Goal: Transaction & Acquisition: Purchase product/service

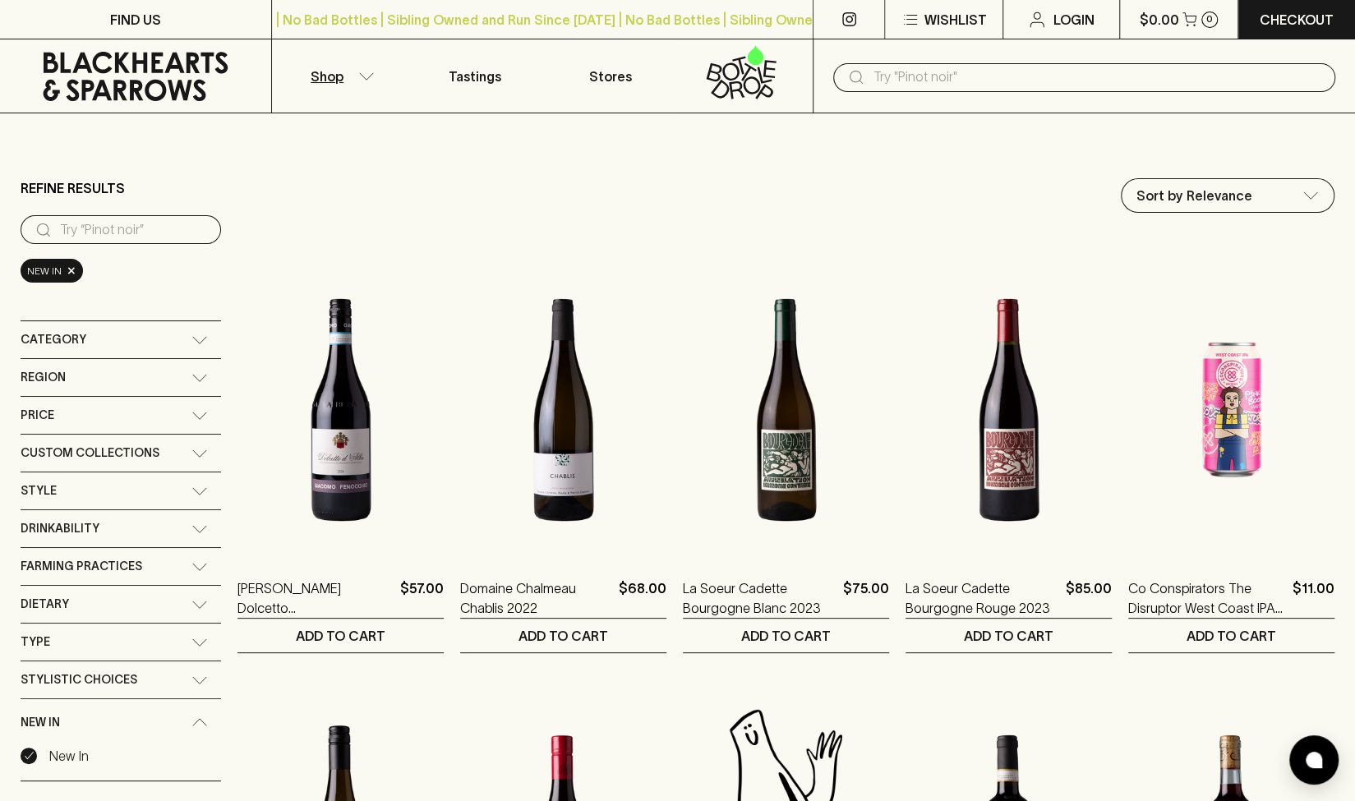
click at [71, 336] on span "Category" at bounding box center [54, 339] width 66 height 21
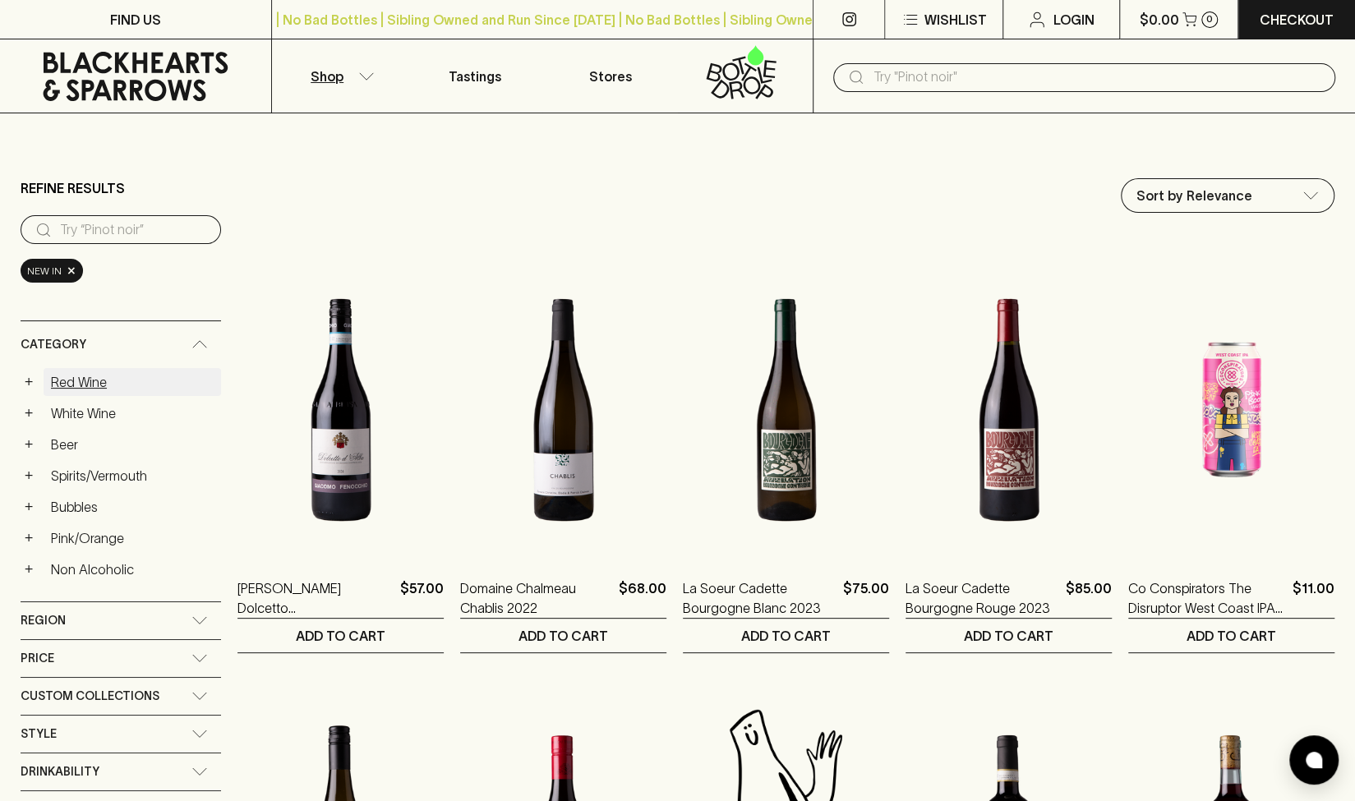
click at [81, 380] on link "Red Wine" at bounding box center [132, 382] width 177 height 28
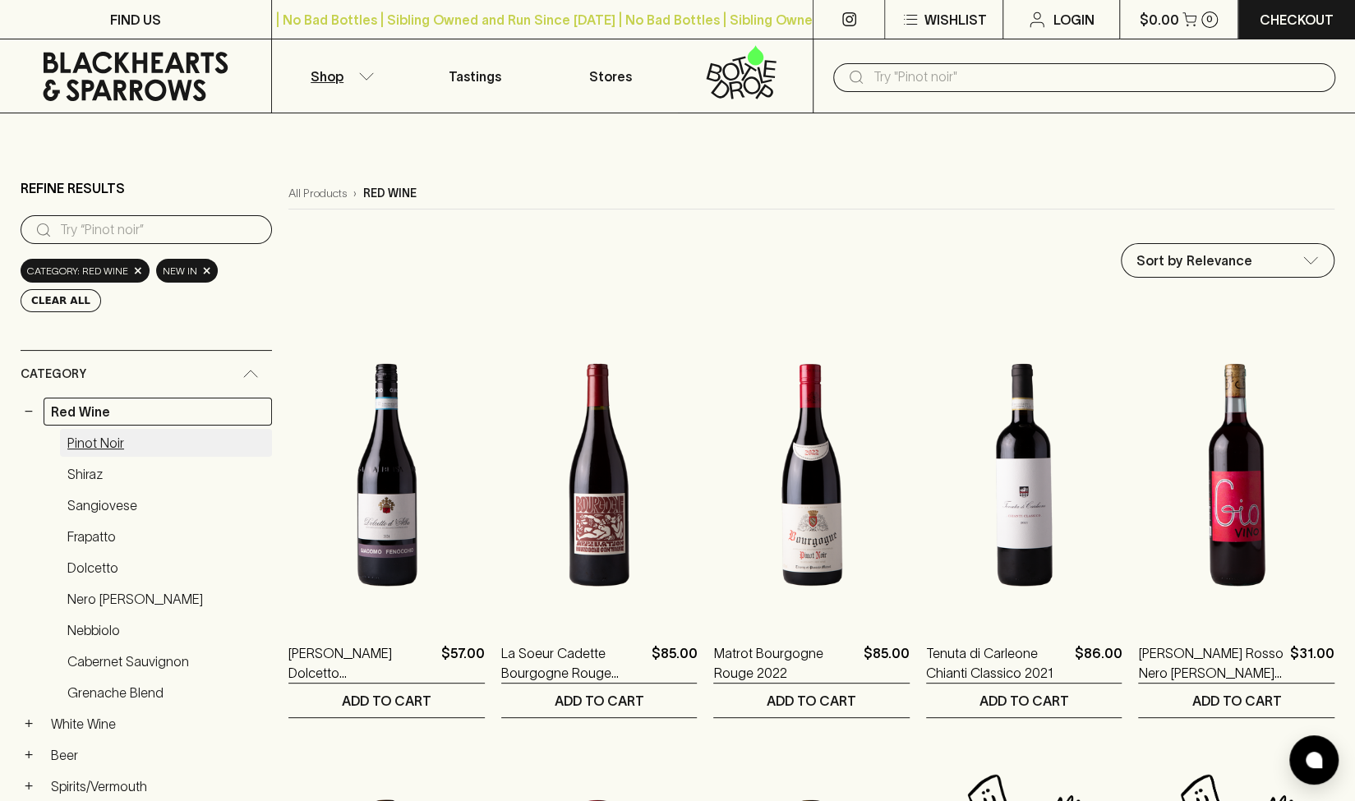
click at [94, 440] on link "Pinot Noir" at bounding box center [166, 443] width 212 height 28
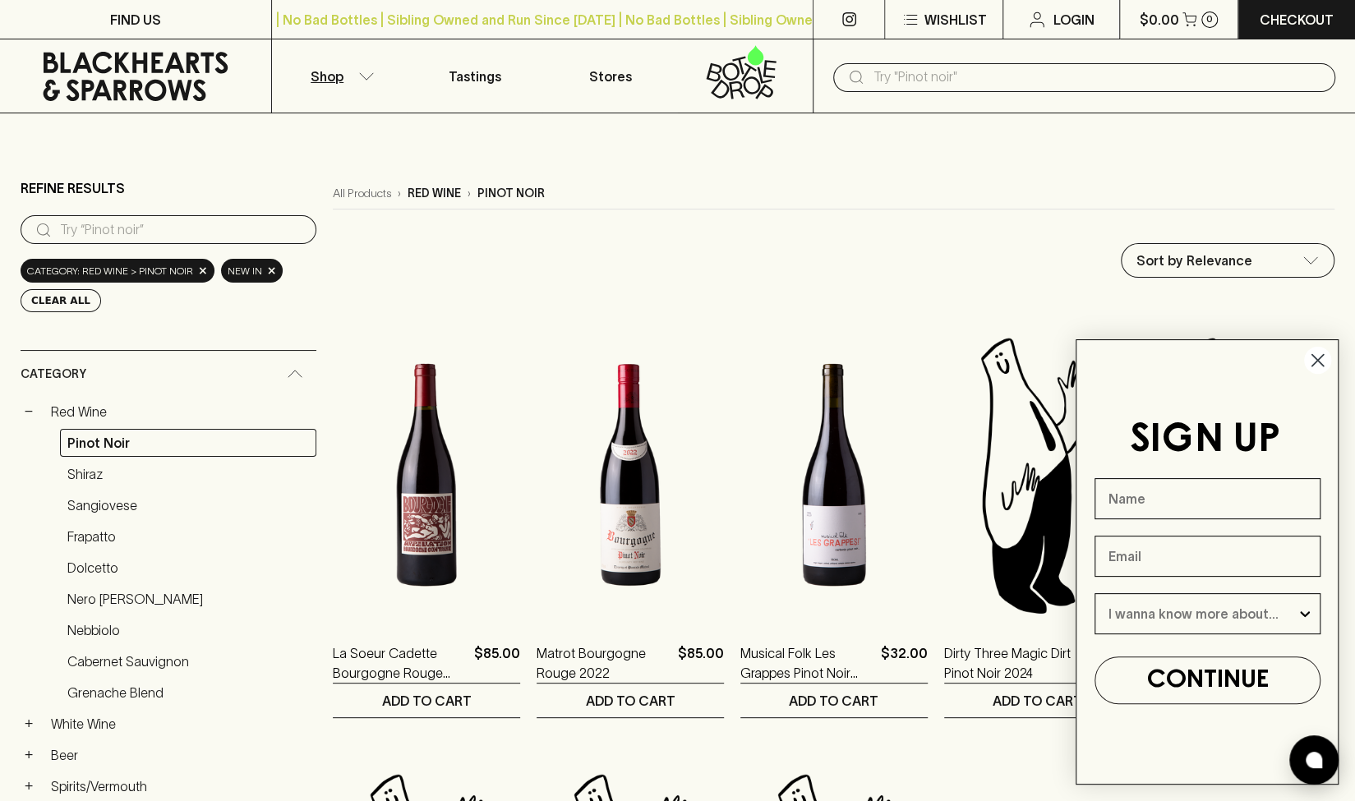
click at [942, 364] on icon "Close dialog" at bounding box center [1318, 361] width 12 height 12
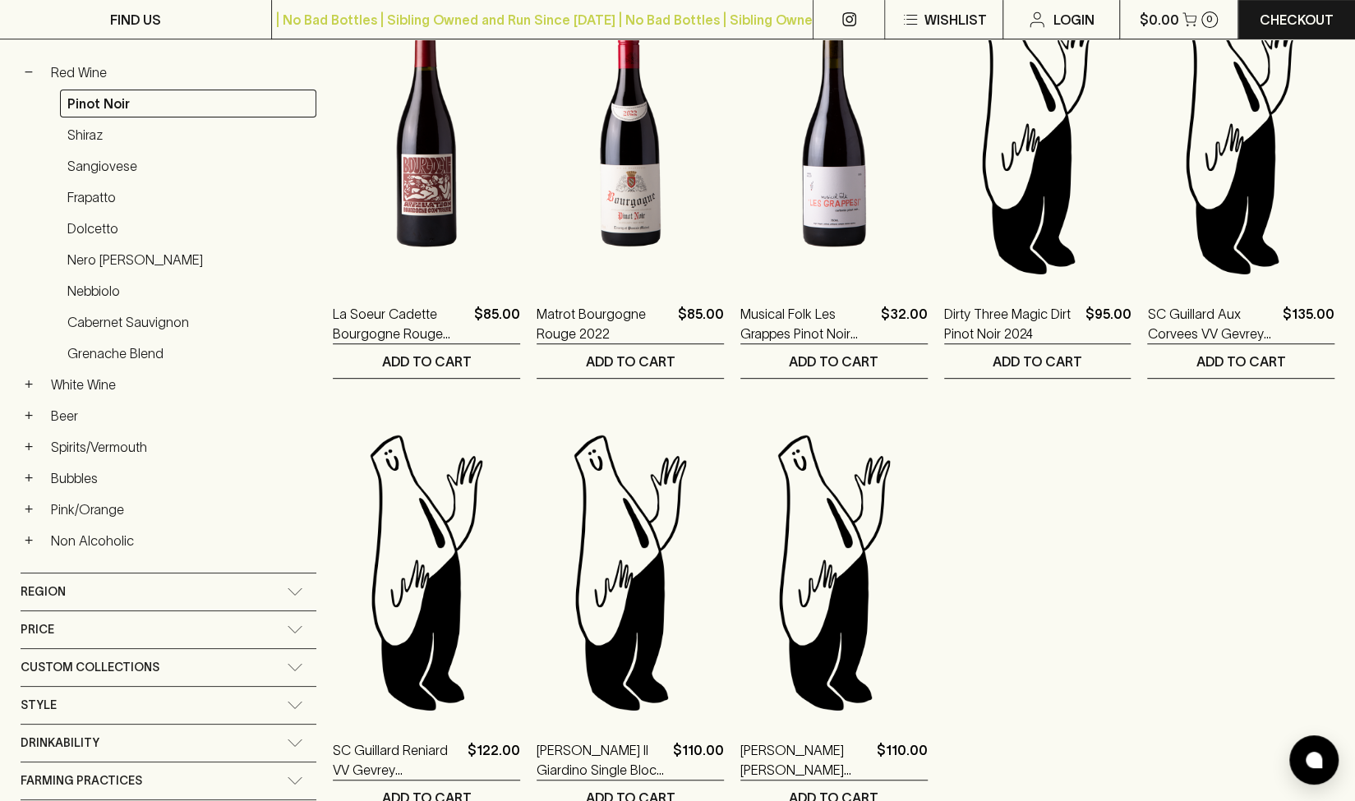
scroll to position [192, 0]
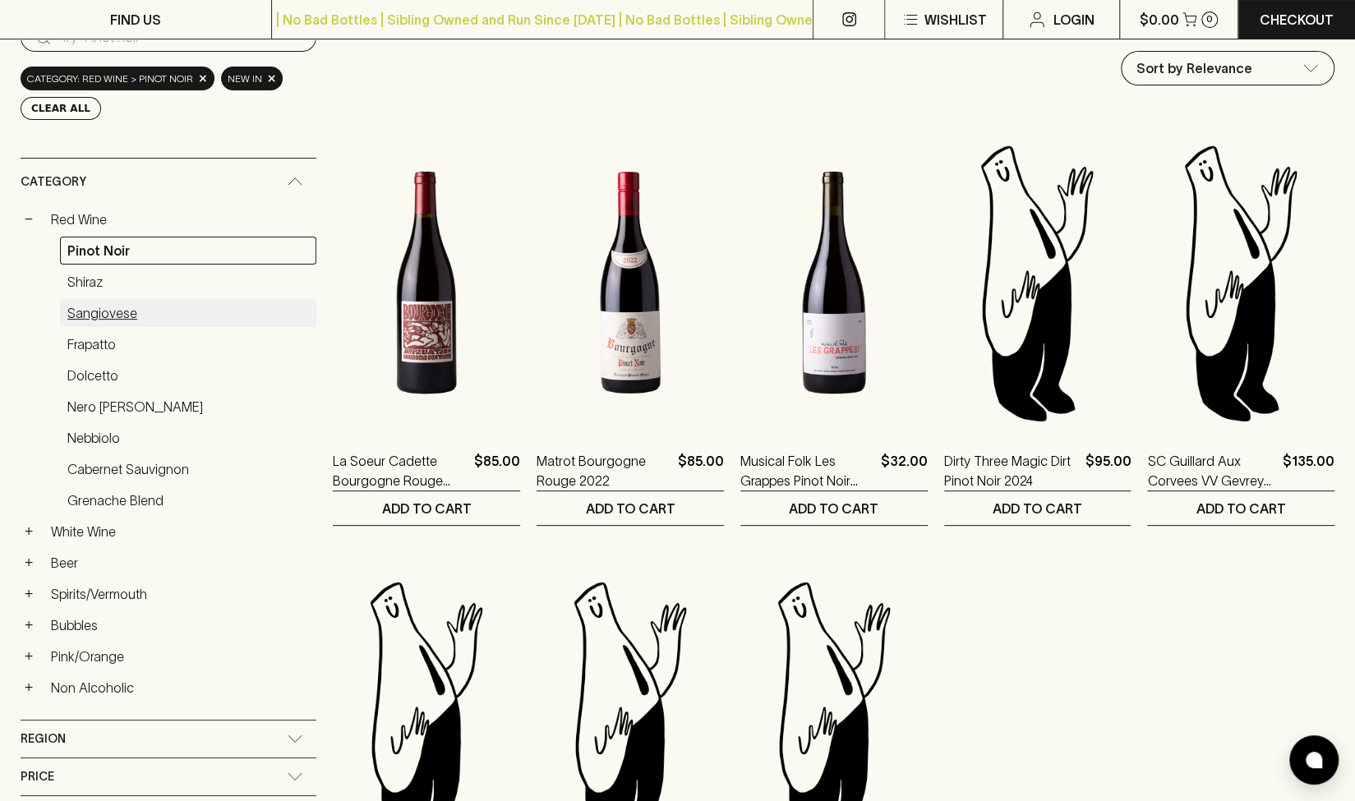
click at [109, 305] on link "Sangiovese" at bounding box center [188, 313] width 256 height 28
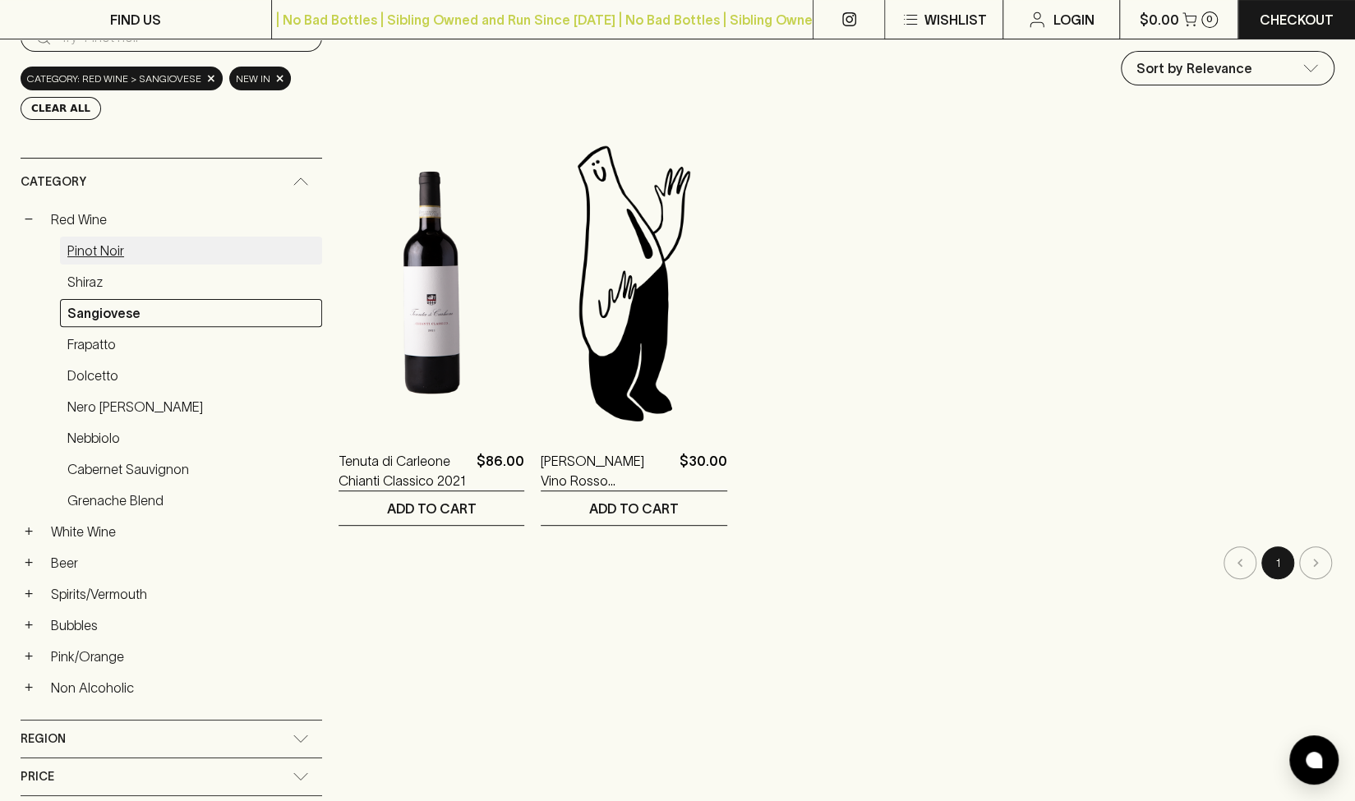
click at [95, 248] on link "Pinot Noir" at bounding box center [191, 251] width 262 height 28
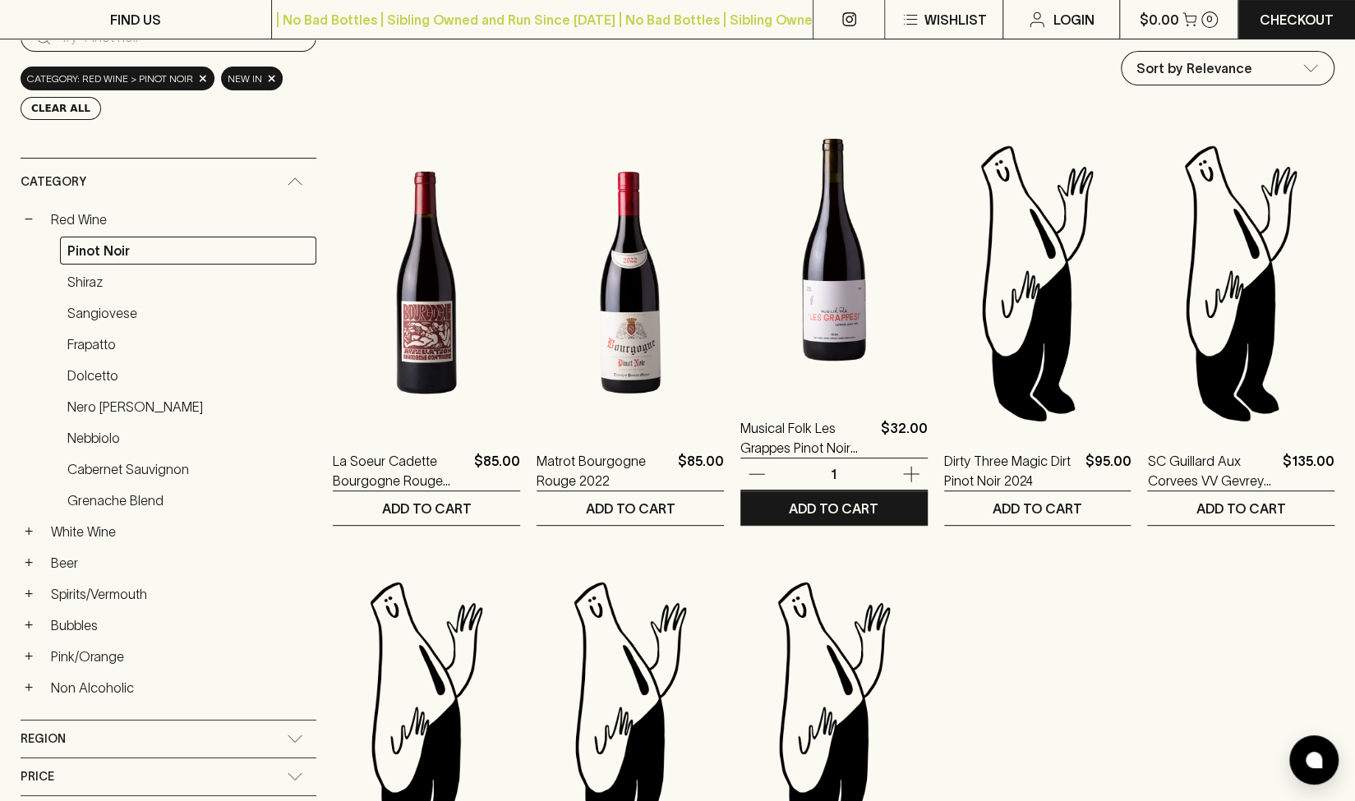
click at [837, 267] on img at bounding box center [833, 250] width 187 height 288
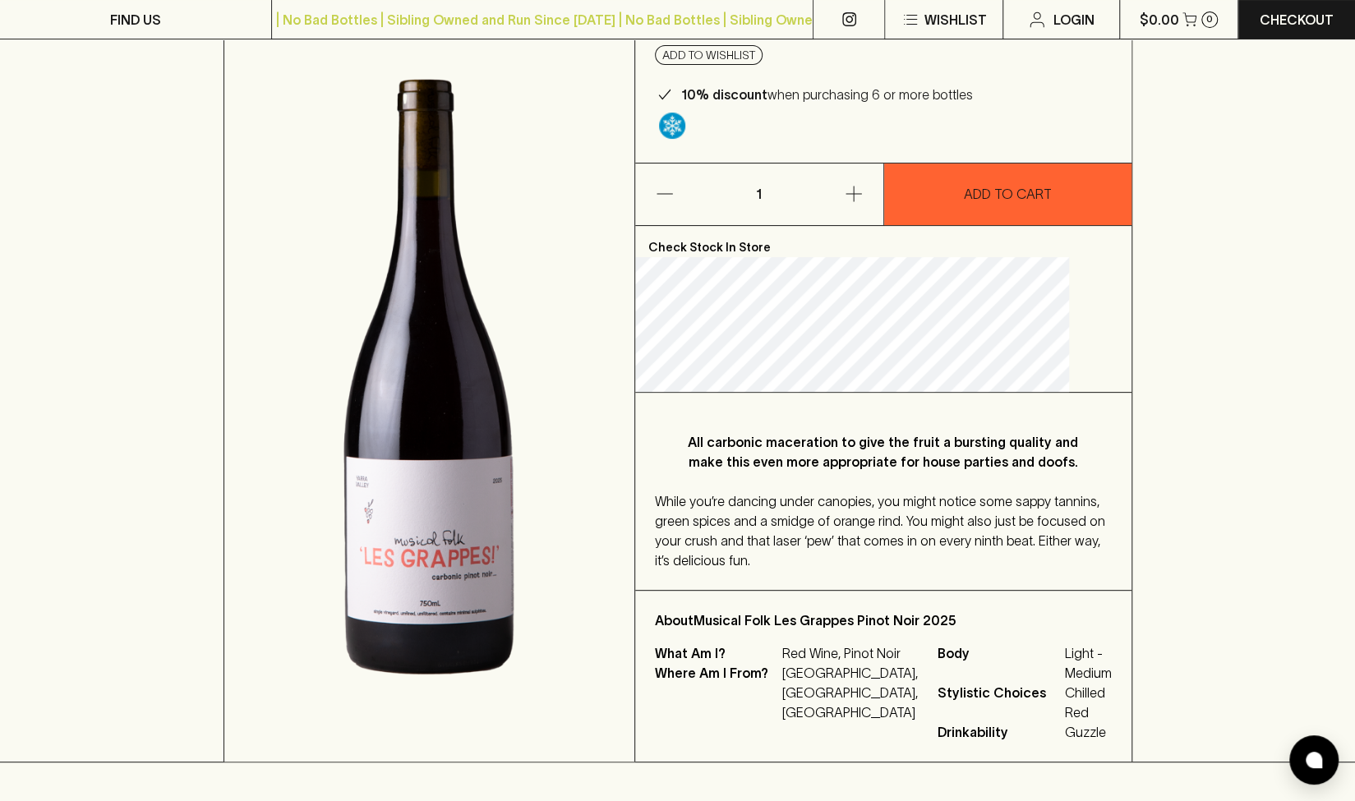
scroll to position [82, 0]
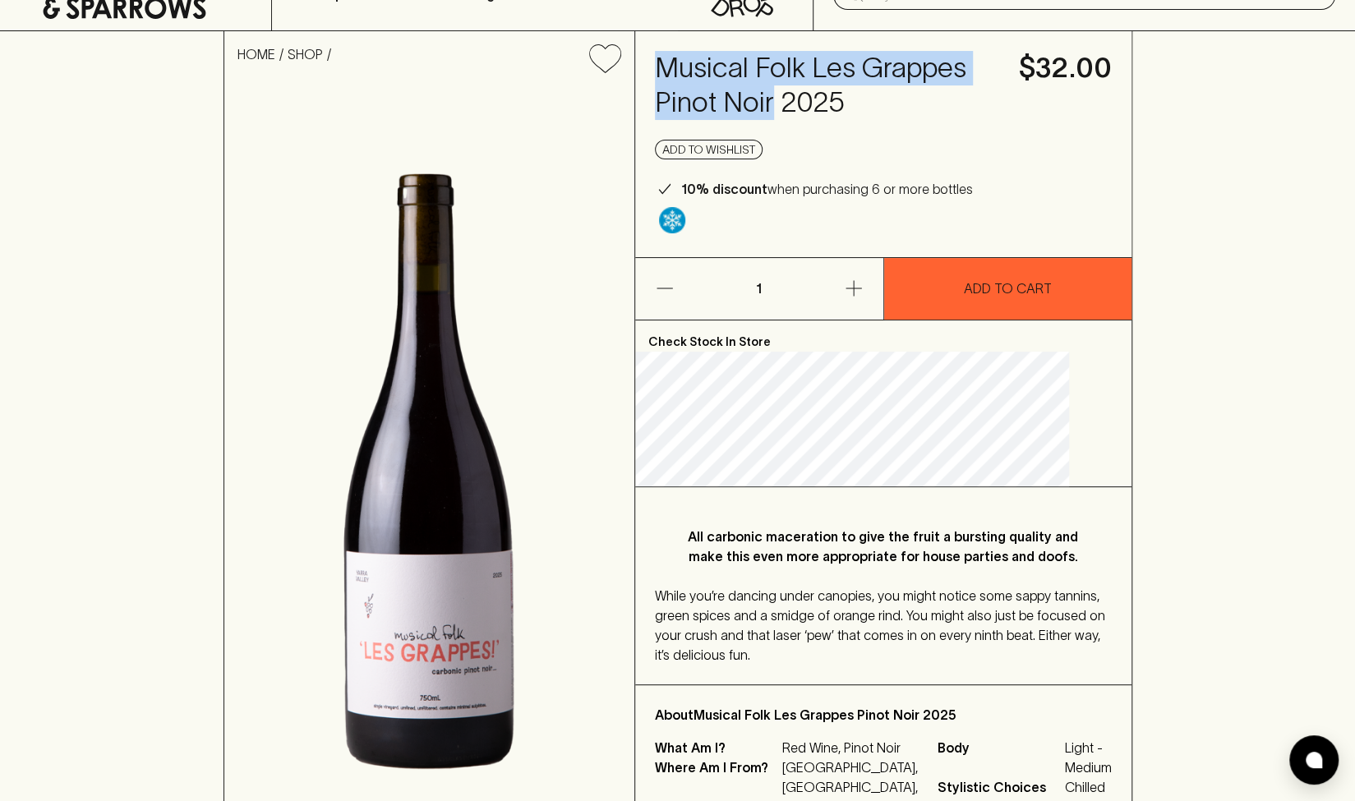
drag, startPoint x: 914, startPoint y: 101, endPoint x: 726, endPoint y: 77, distance: 188.9
click at [690, 76] on h4 "Musical Folk Les Grappes Pinot Noir 2025" at bounding box center [827, 85] width 344 height 69
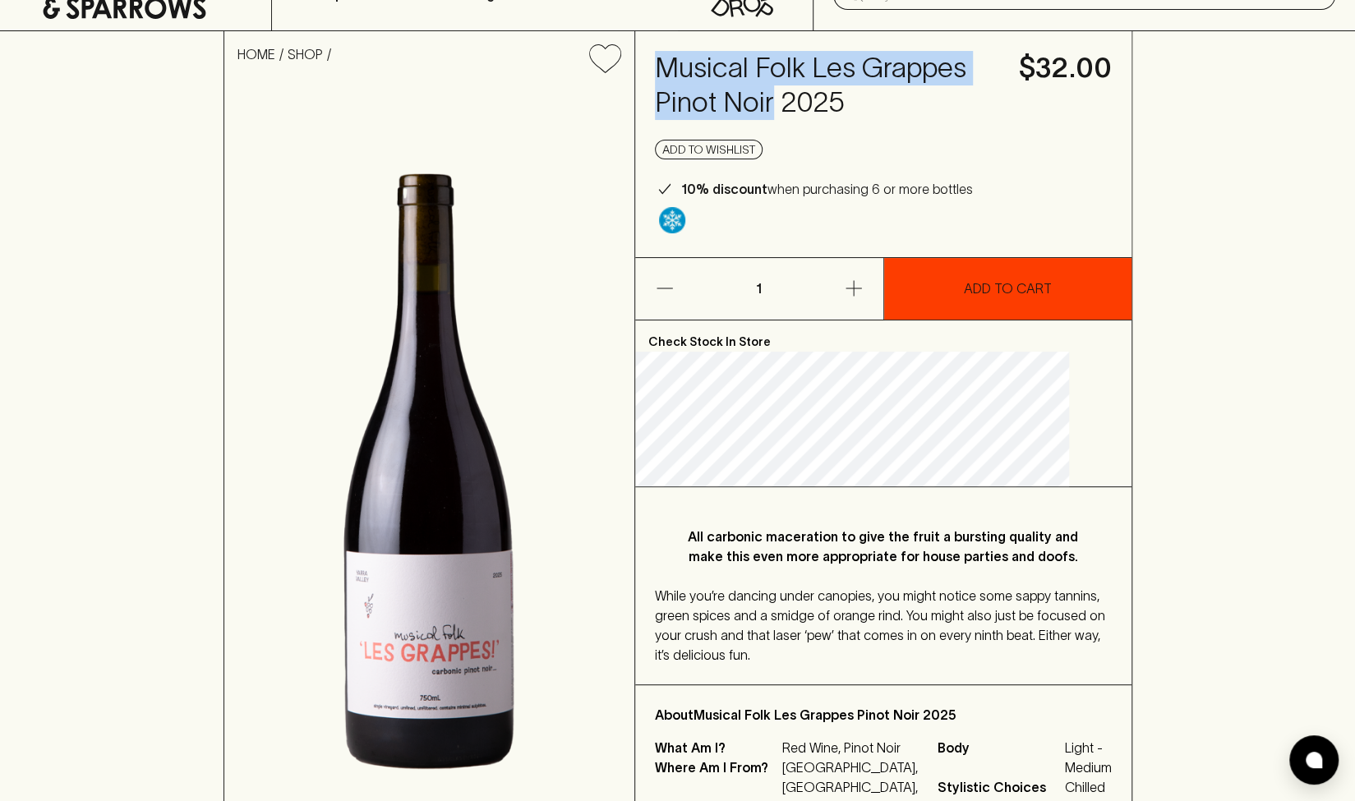
click at [942, 298] on p "ADD TO CART" at bounding box center [1008, 289] width 88 height 20
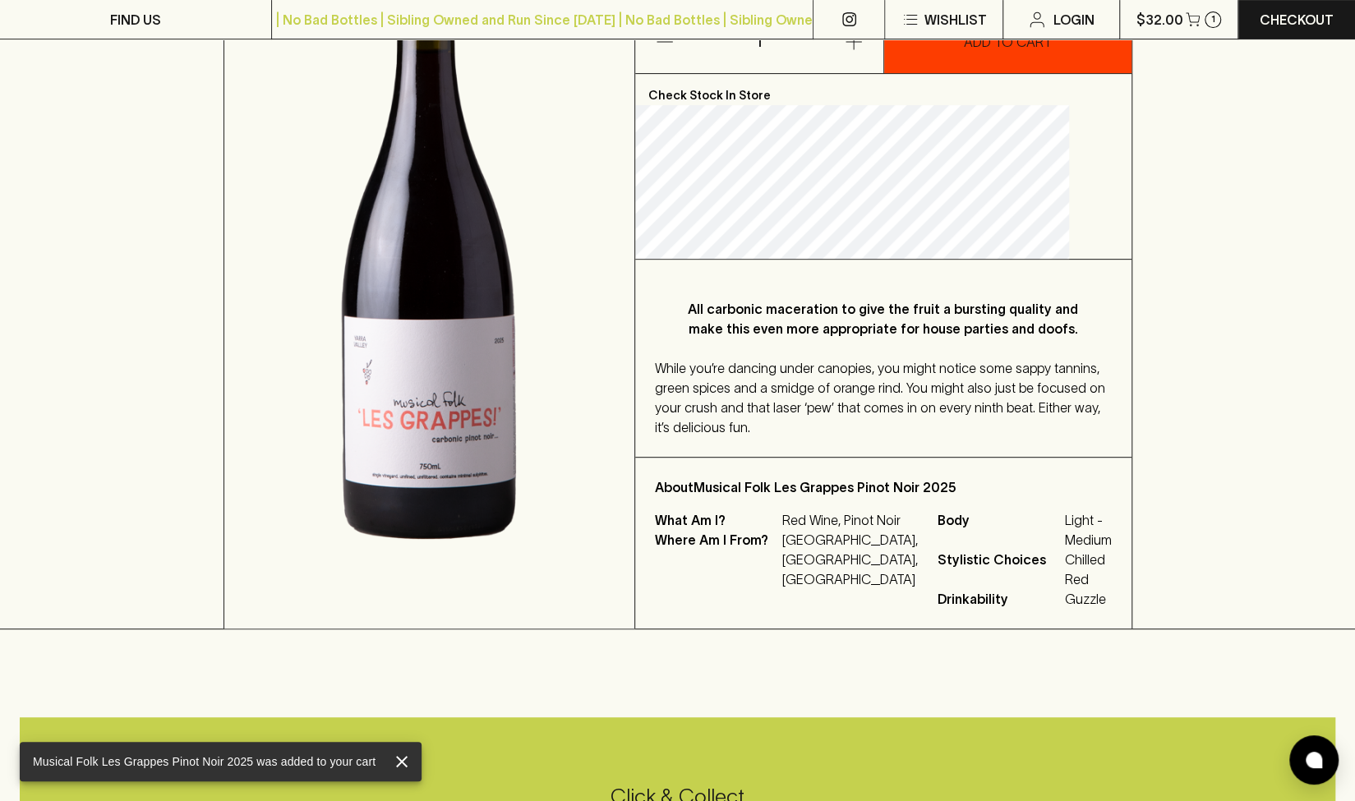
scroll to position [0, 0]
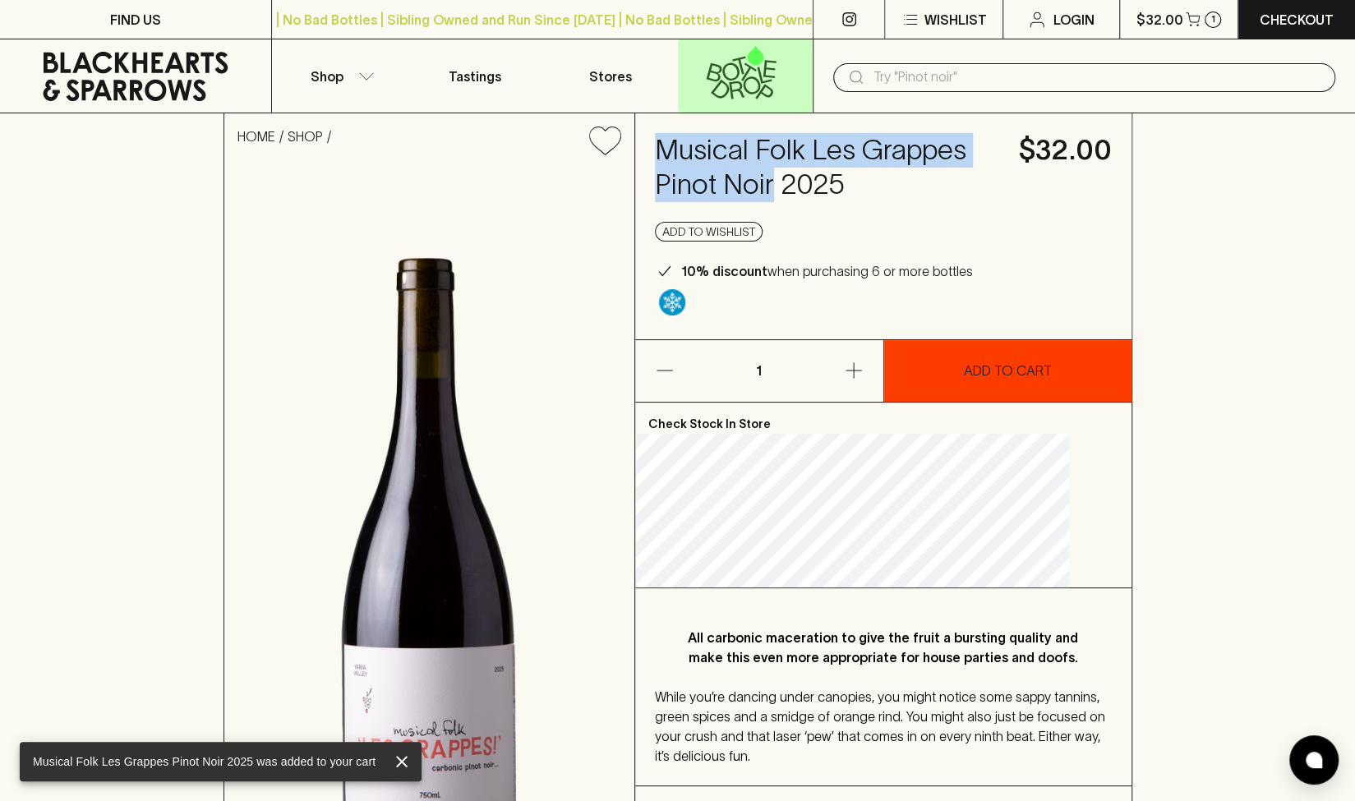
click at [744, 67] on icon at bounding box center [741, 72] width 114 height 54
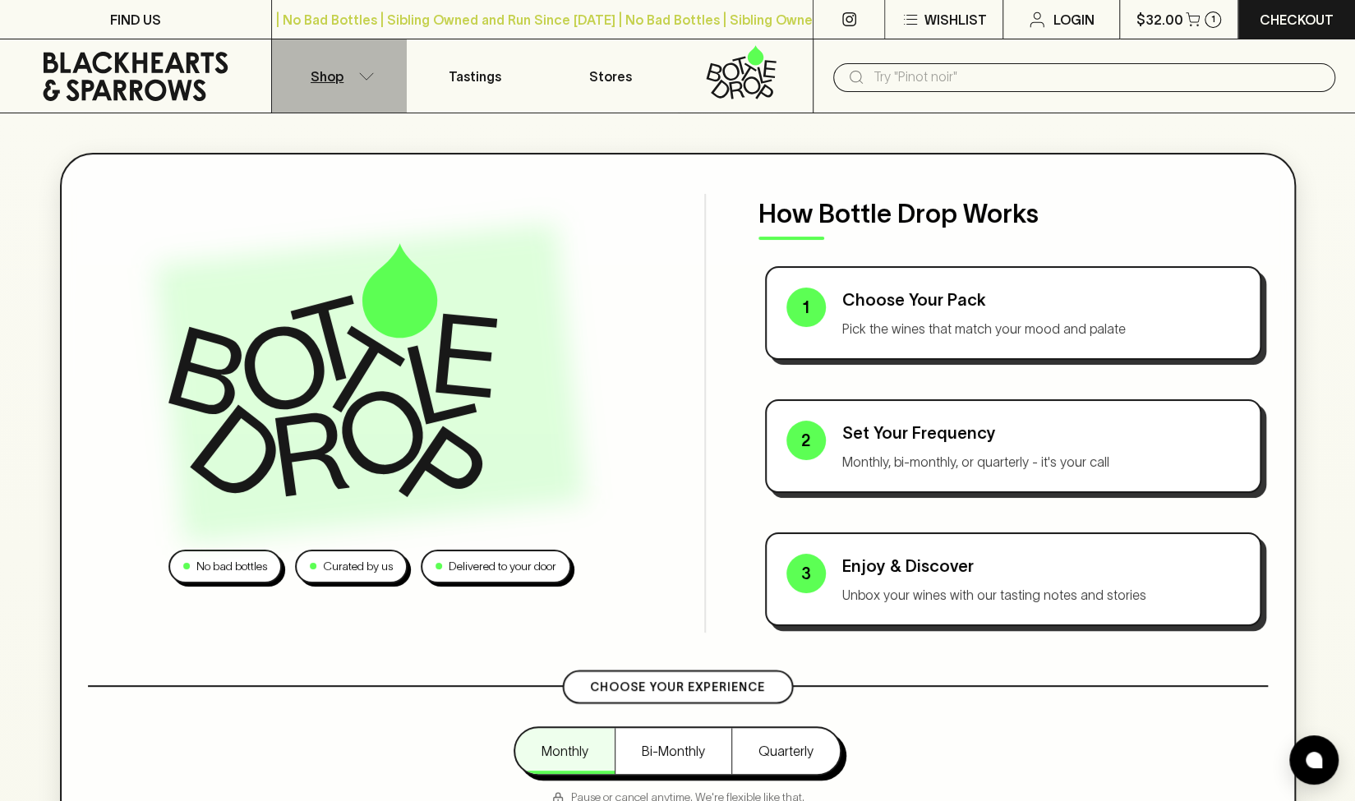
click at [332, 78] on p "Shop" at bounding box center [327, 77] width 33 height 20
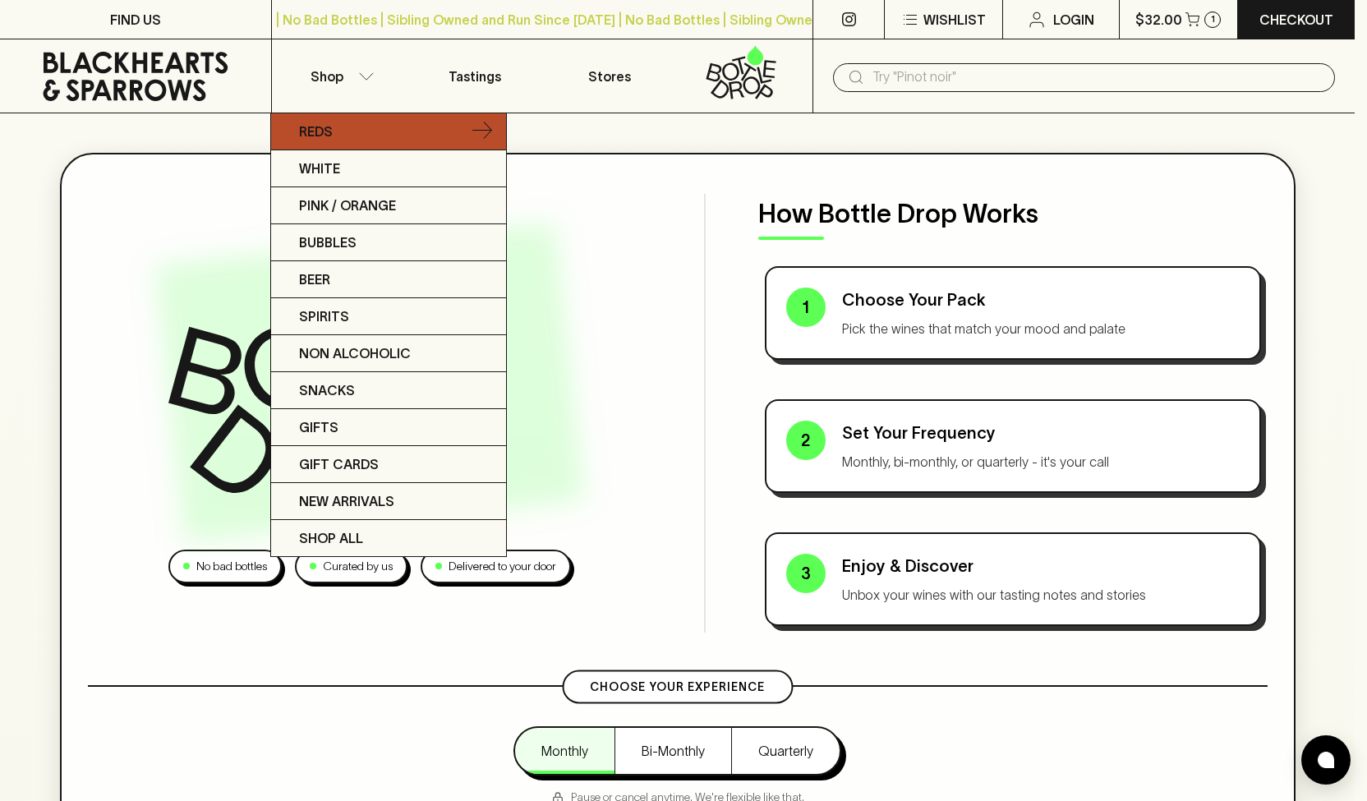
click at [317, 125] on p "Reds" at bounding box center [316, 132] width 34 height 20
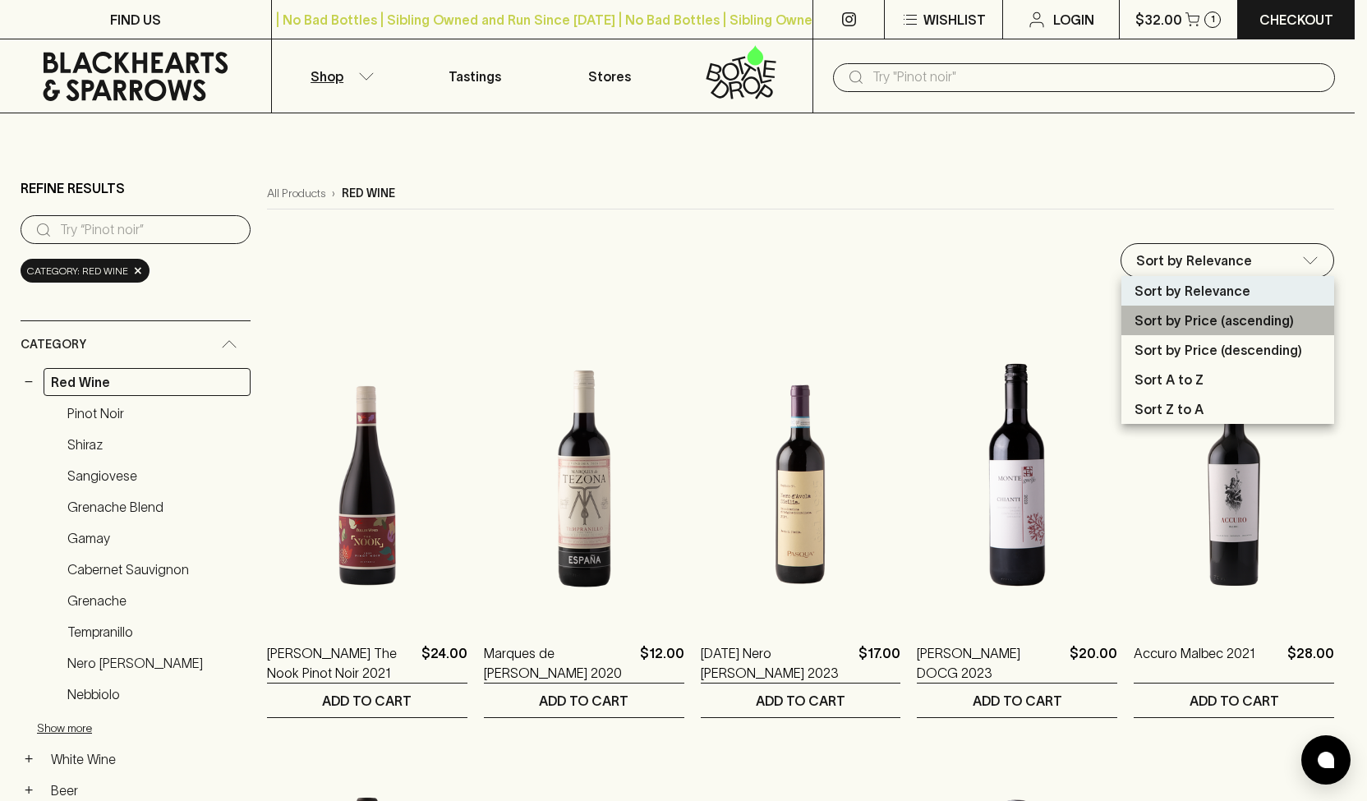
click at [942, 323] on p "Sort by Price (ascending)" at bounding box center [1214, 321] width 159 height 20
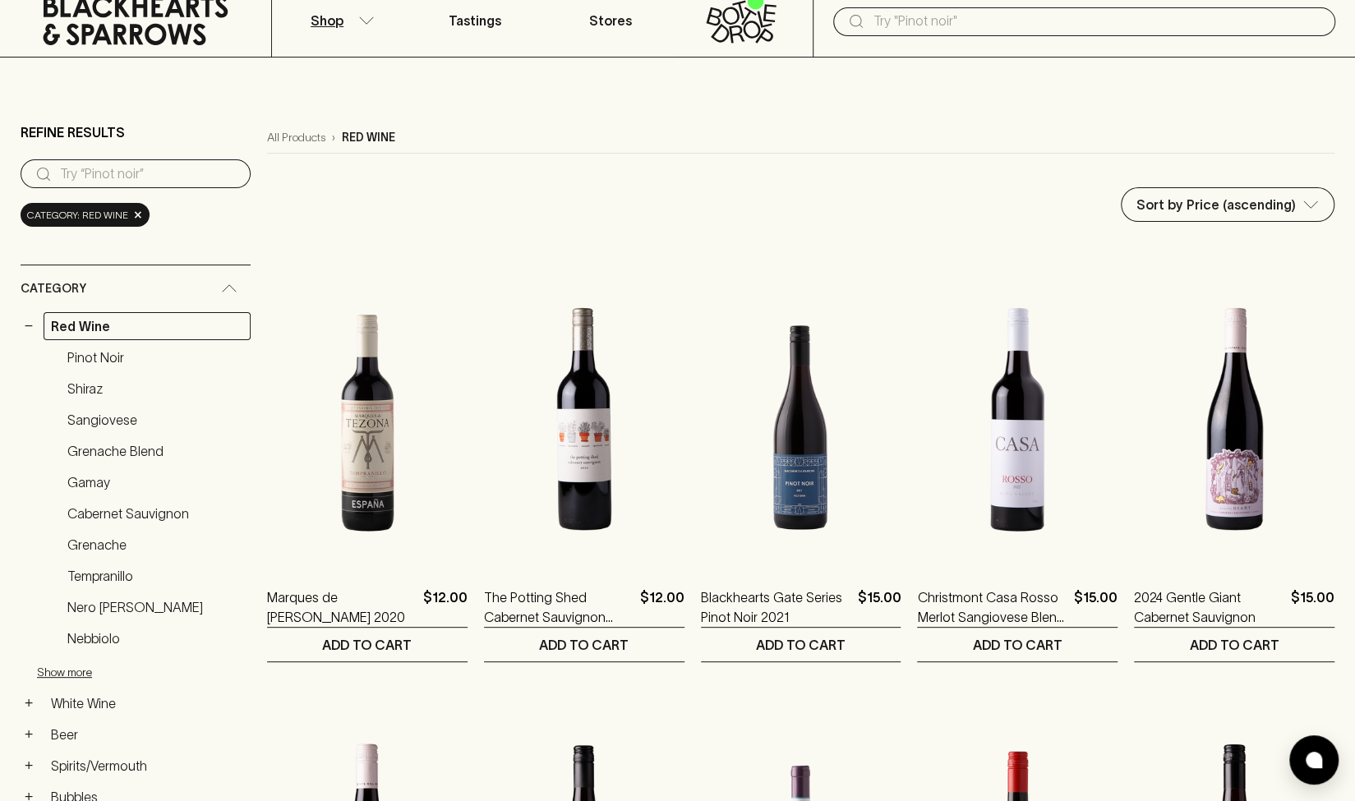
scroll to position [82, 0]
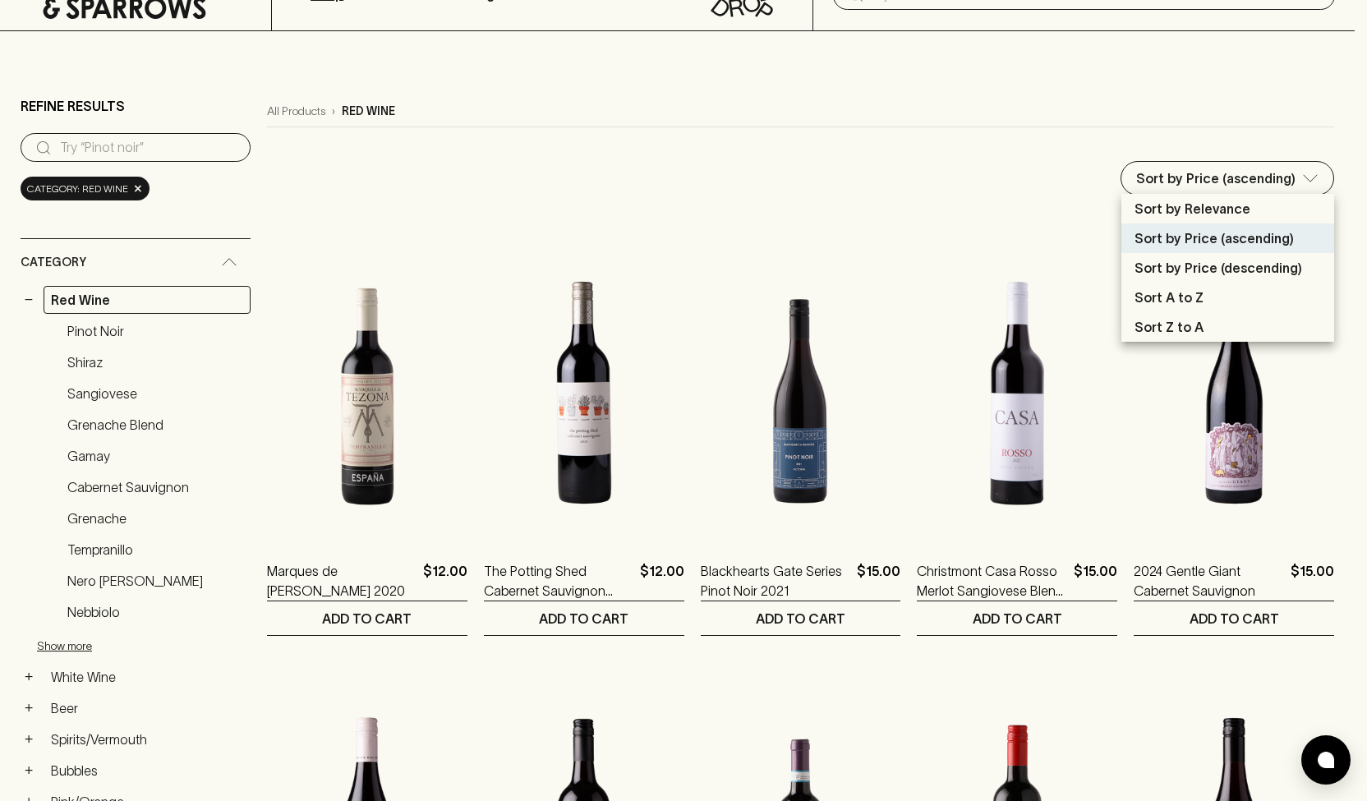
click at [942, 262] on p "Sort by Price (descending)" at bounding box center [1219, 268] width 168 height 20
type input "price:desc"
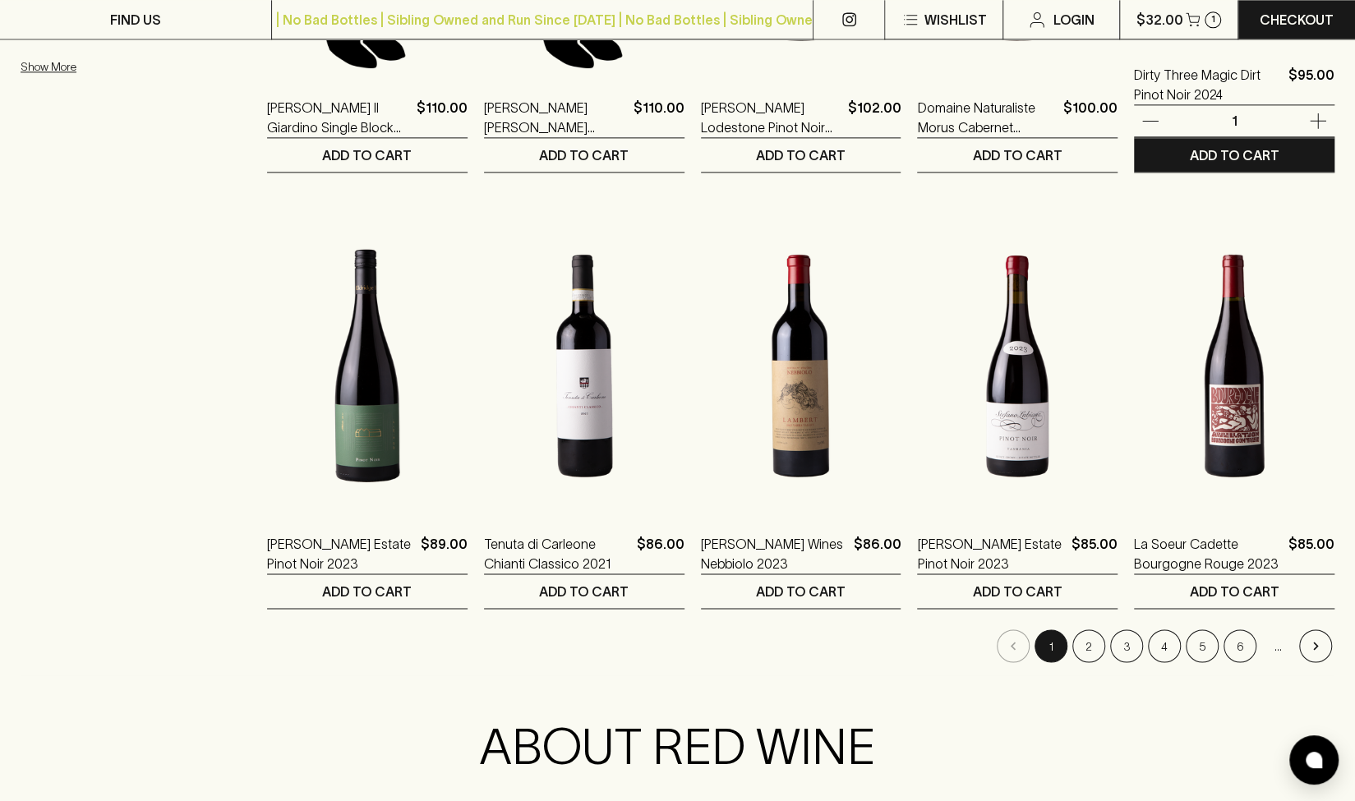
scroll to position [1479, 0]
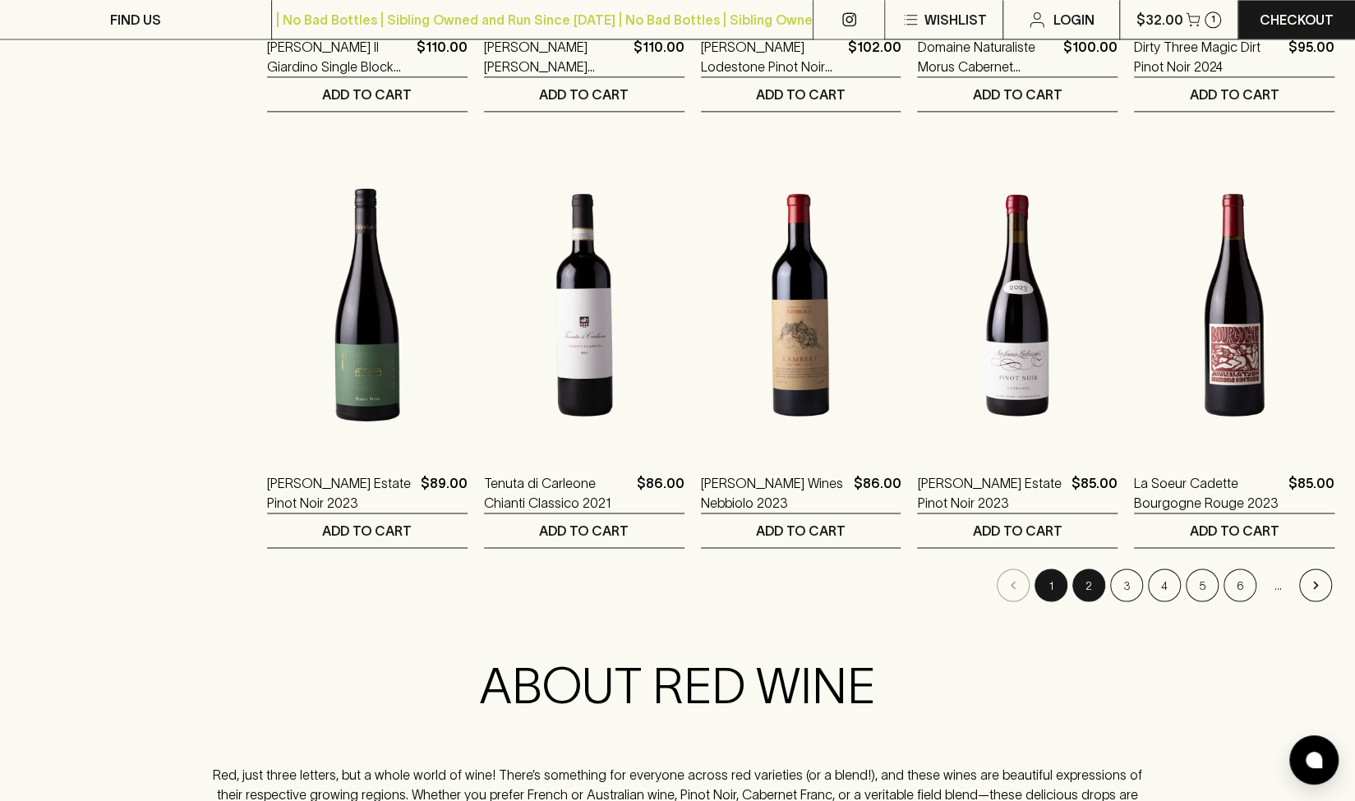
click at [942, 581] on button "2" at bounding box center [1088, 585] width 33 height 33
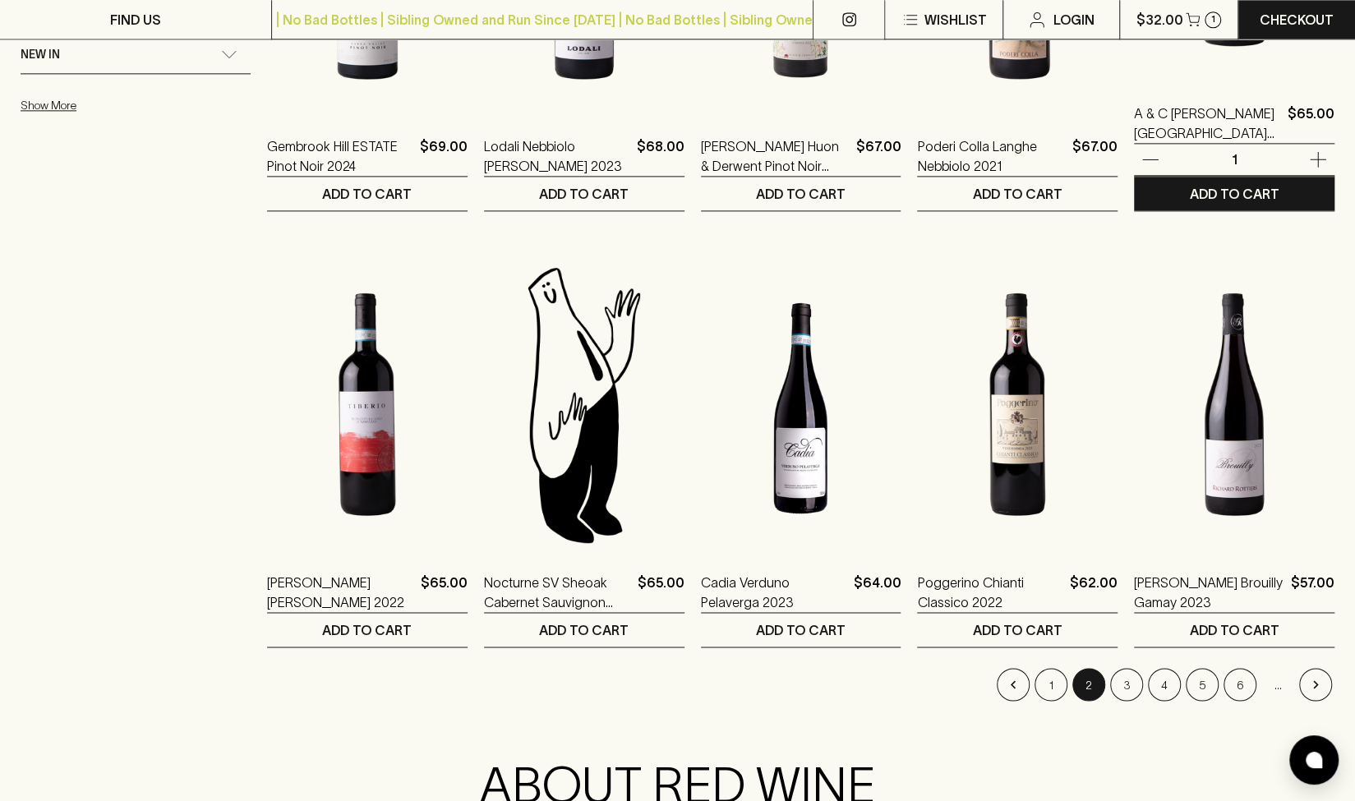
scroll to position [1397, 0]
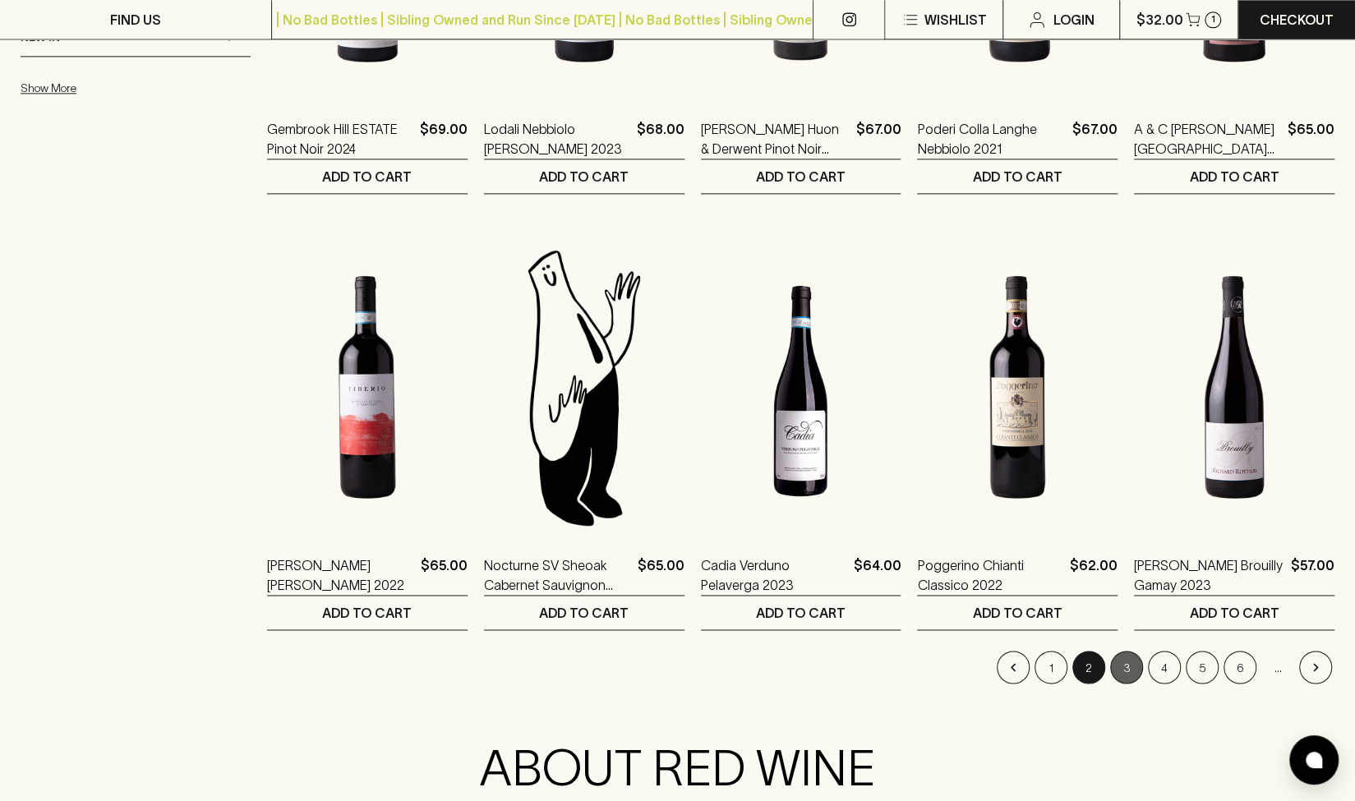
click at [942, 582] on button "3" at bounding box center [1126, 667] width 33 height 33
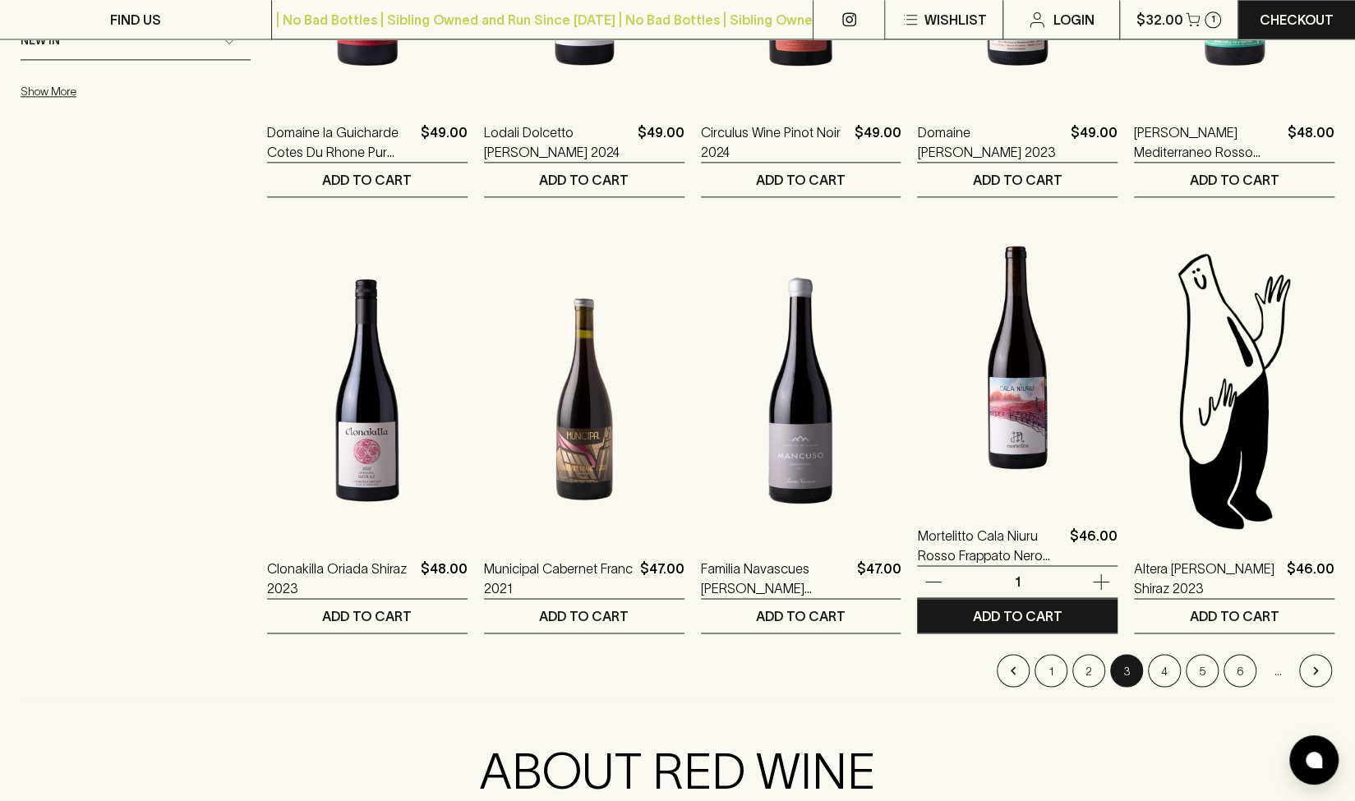
scroll to position [1561, 0]
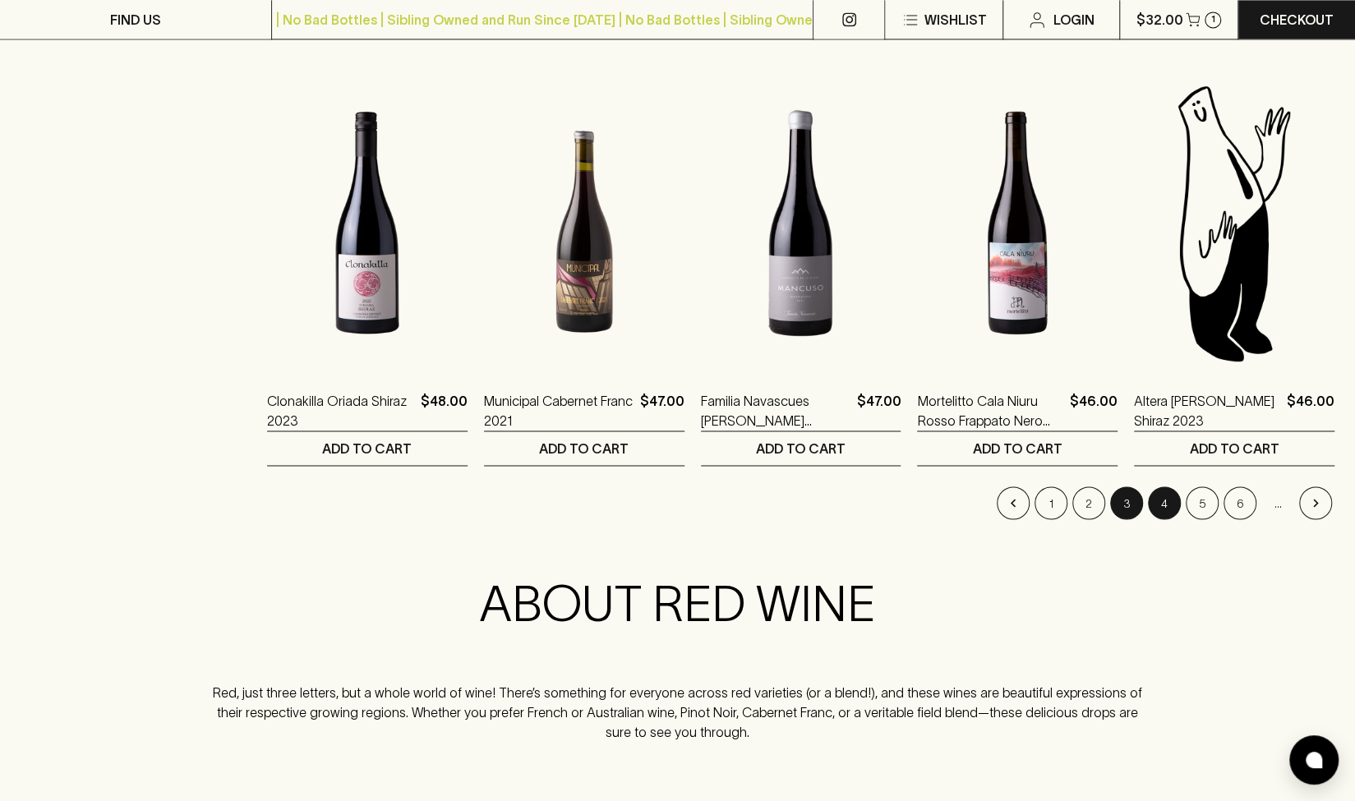
click at [942, 507] on button "4" at bounding box center [1164, 502] width 33 height 33
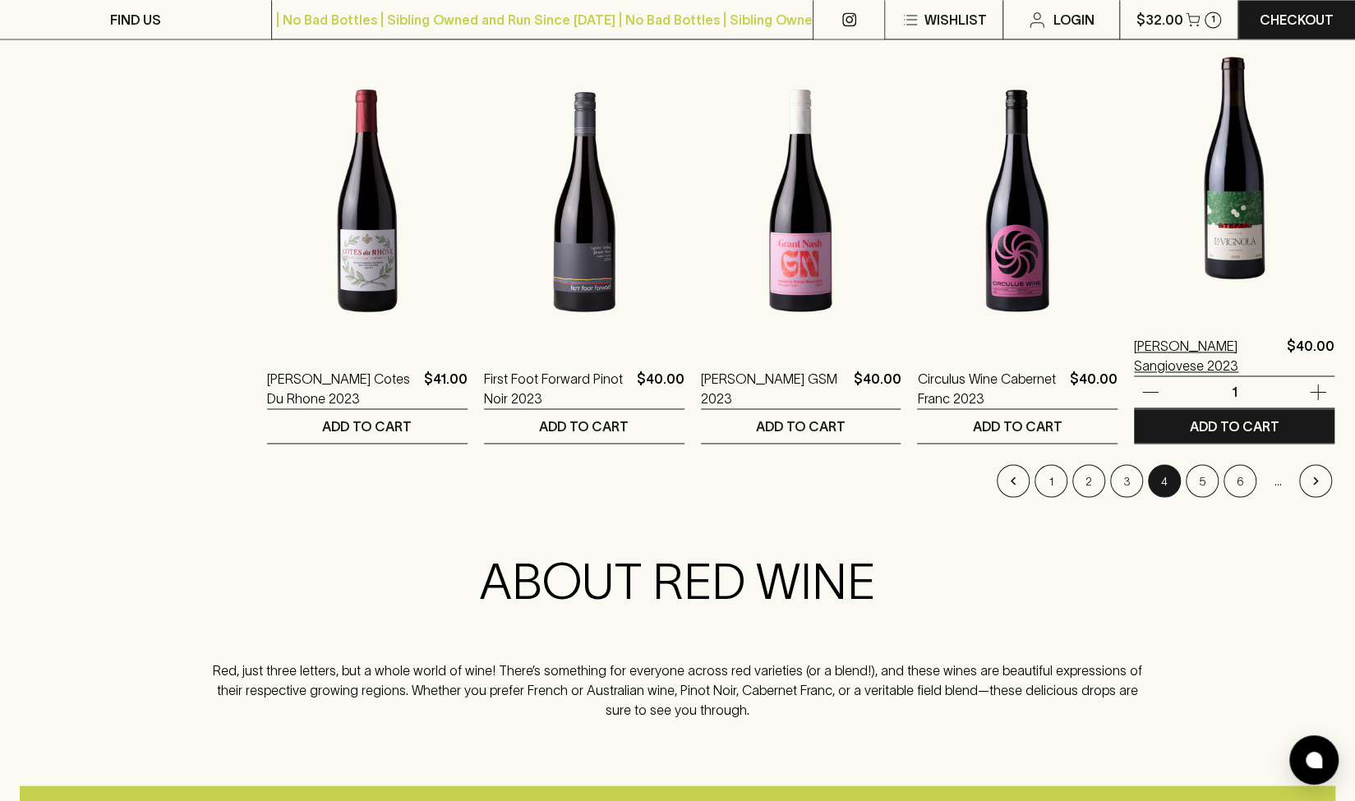
scroll to position [1643, 0]
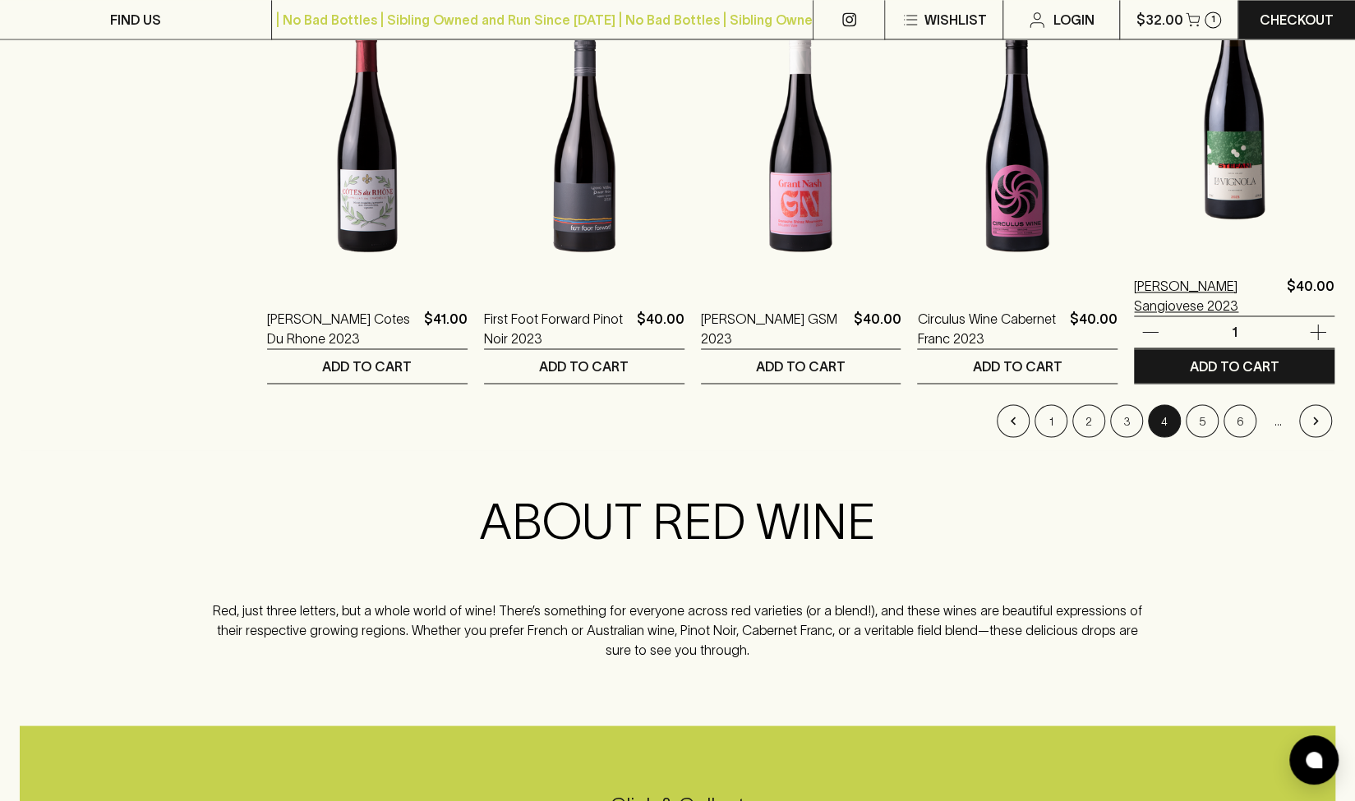
click at [942, 282] on p "[PERSON_NAME] Sangiovese 2023" at bounding box center [1207, 295] width 146 height 39
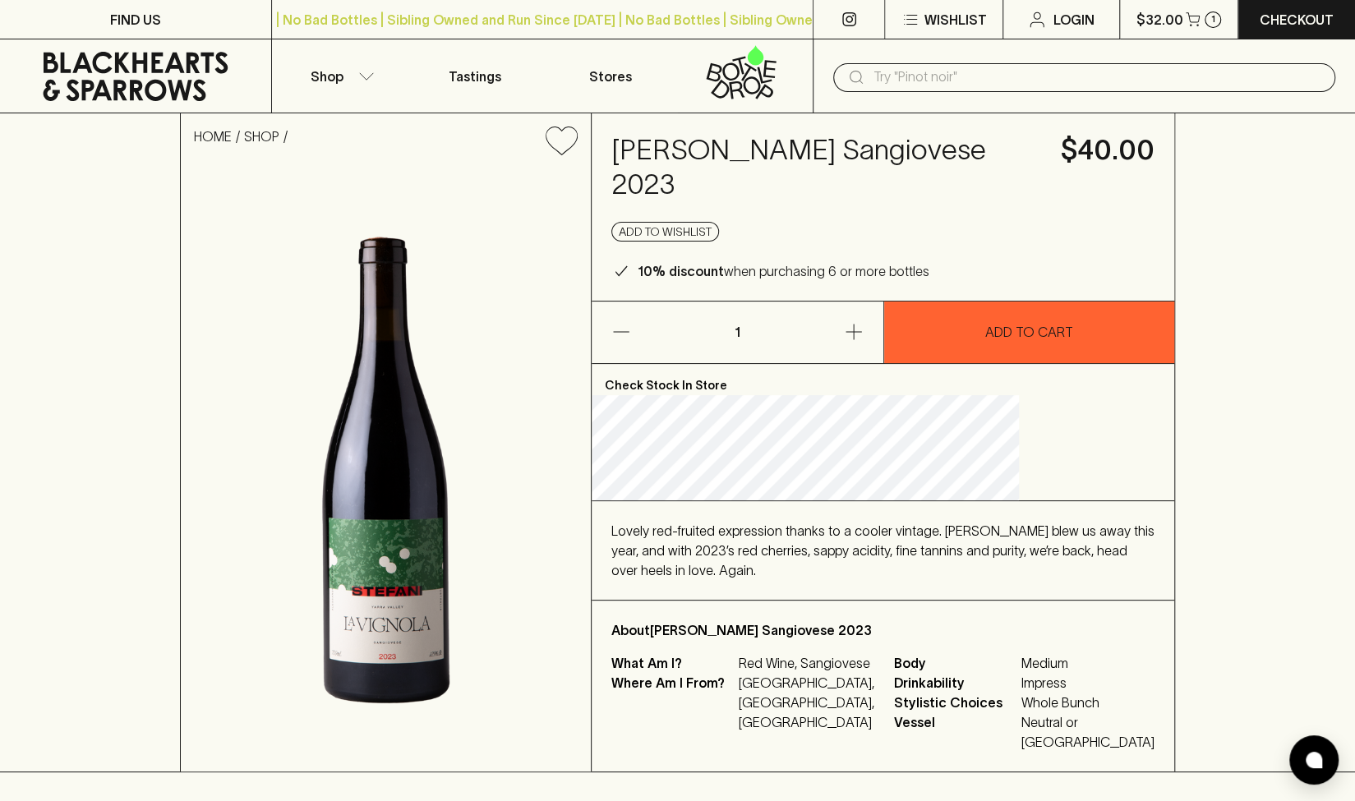
drag, startPoint x: 925, startPoint y: 185, endPoint x: 692, endPoint y: 151, distance: 235.8
click at [692, 151] on h4 "[PERSON_NAME] Sangiovese 2023" at bounding box center [826, 167] width 430 height 69
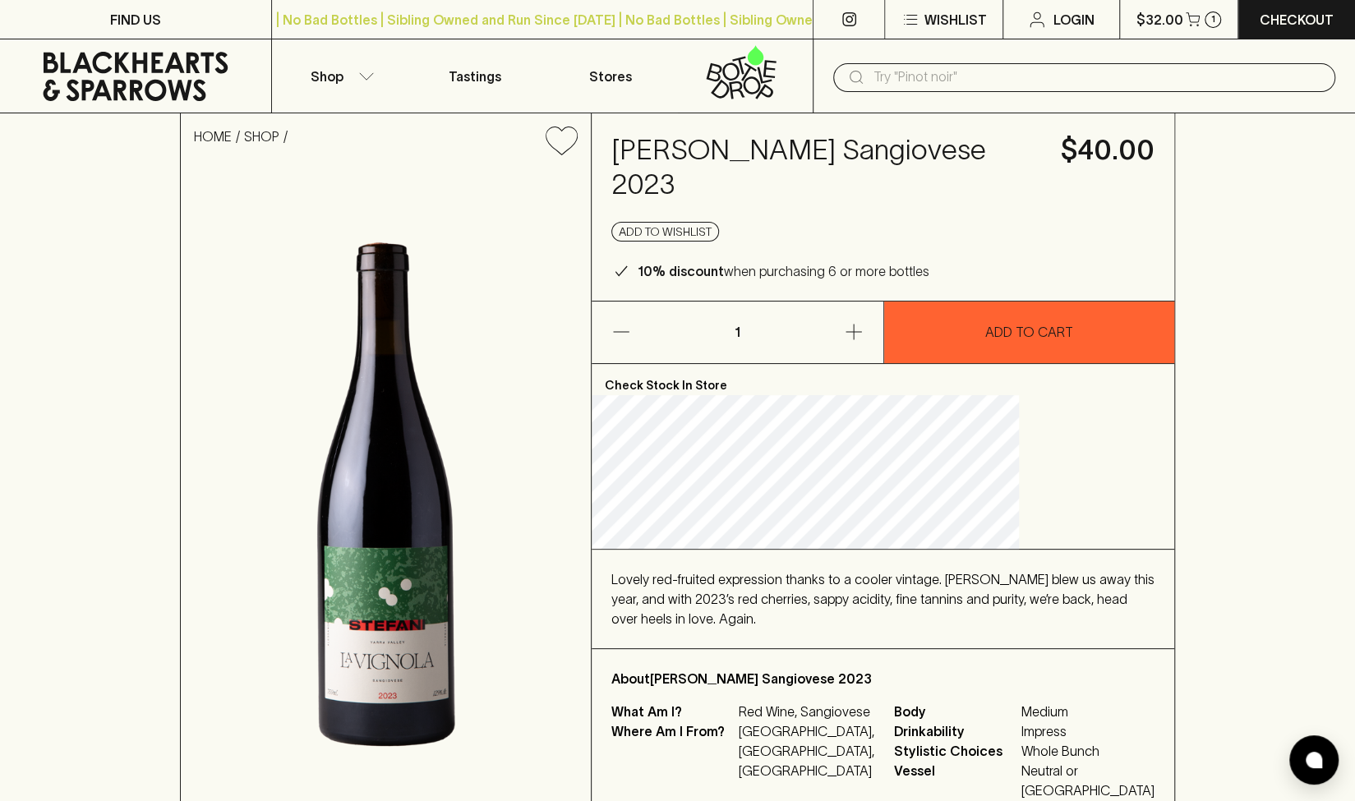
click at [942, 297] on div "HOME SHOP [PERSON_NAME] Sangiovese 2023 $40.00 Add to wishlist 10% discount whe…" at bounding box center [677, 466] width 1355 height 707
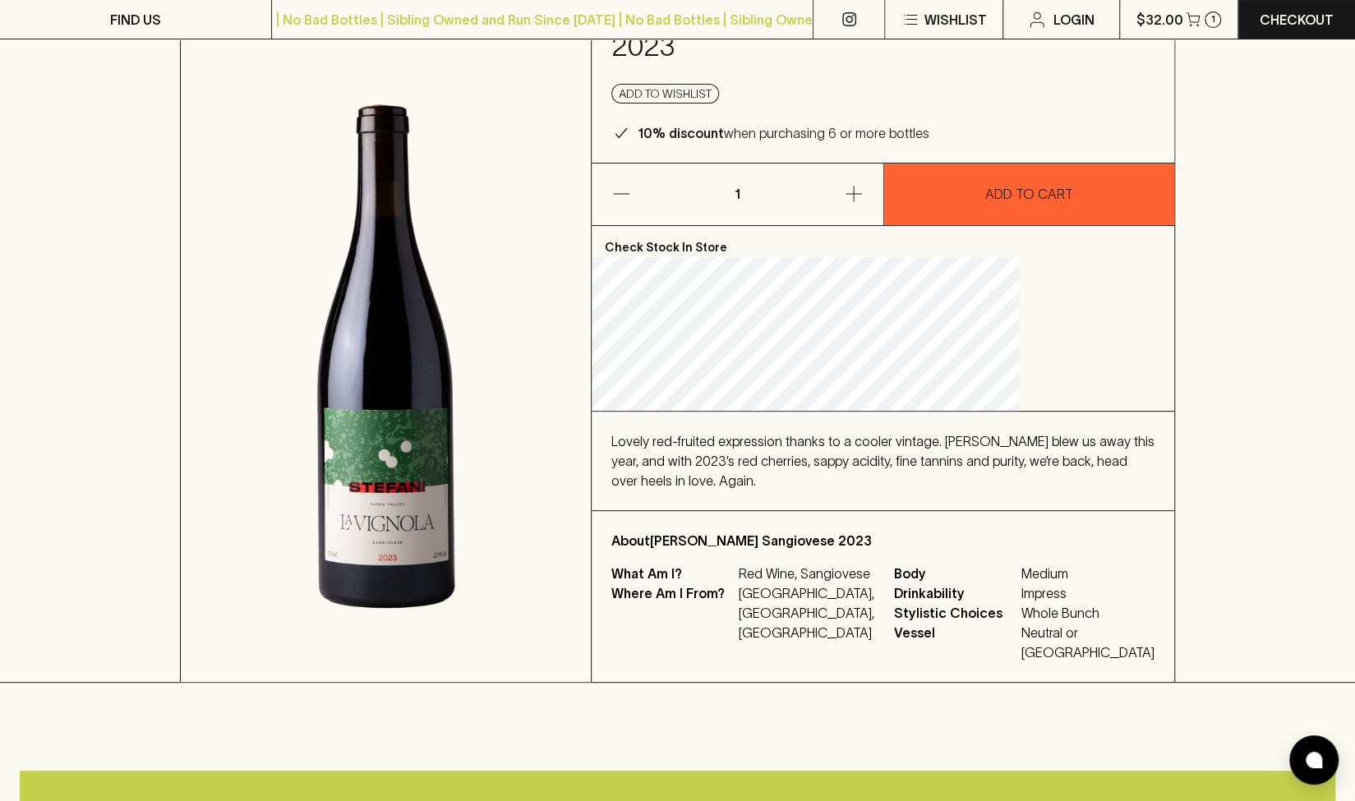
scroll to position [164, 0]
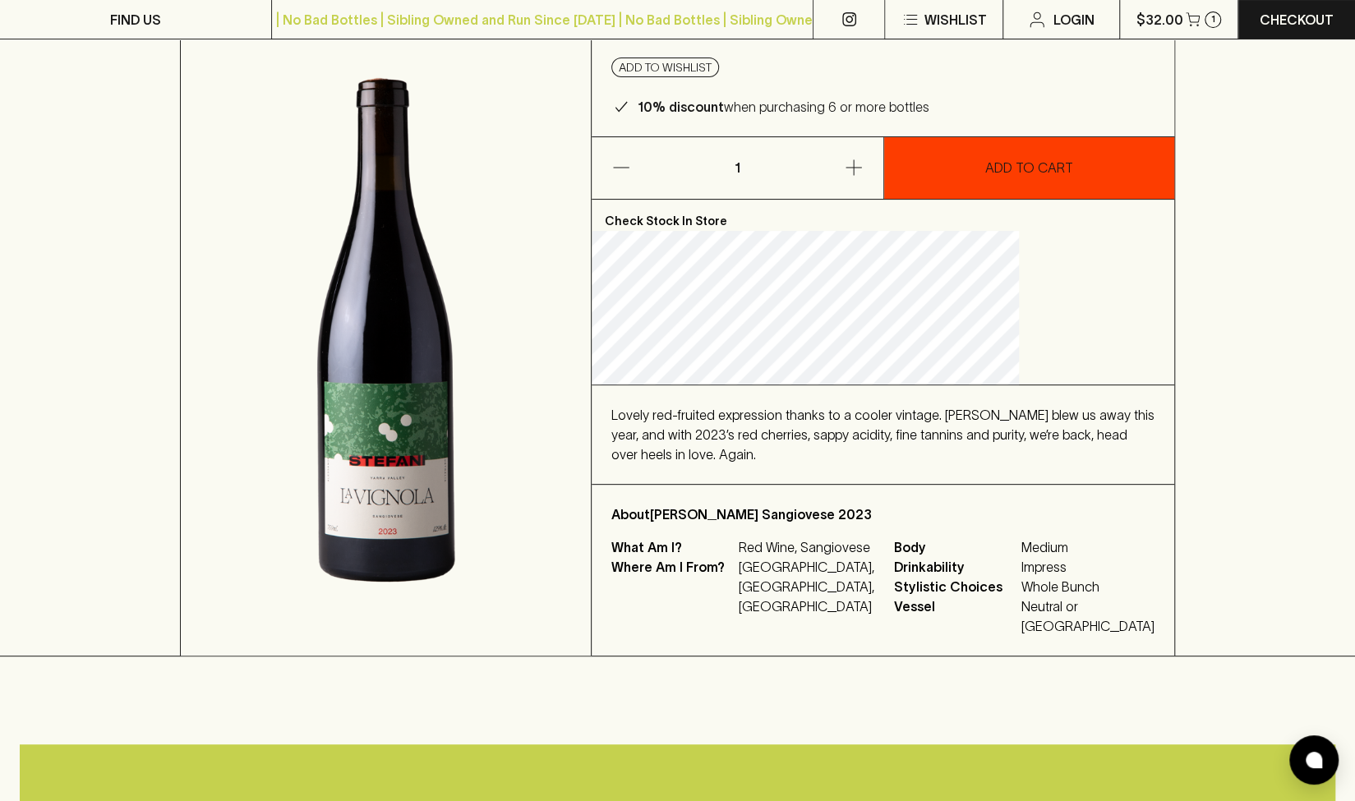
click at [942, 197] on button "ADD TO CART" at bounding box center [1029, 168] width 291 height 62
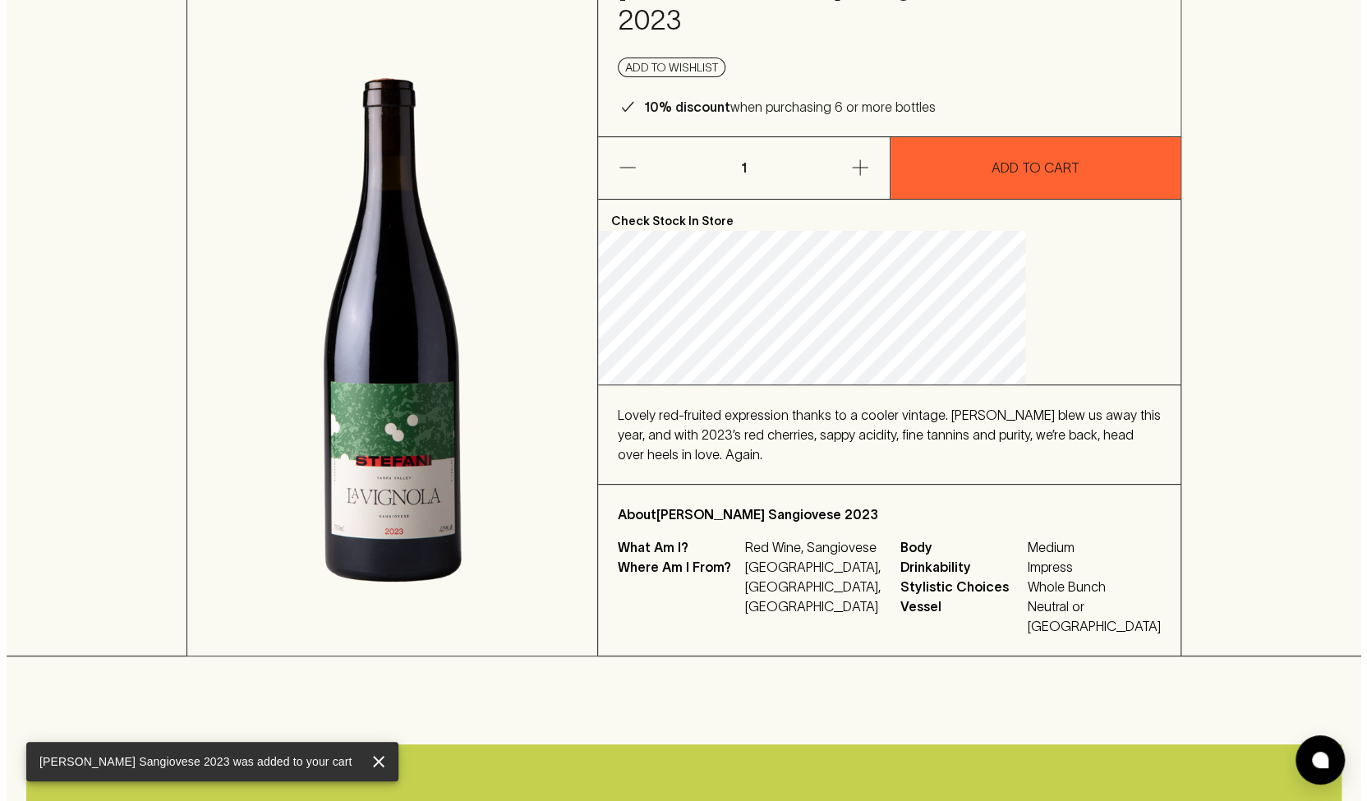
scroll to position [0, 0]
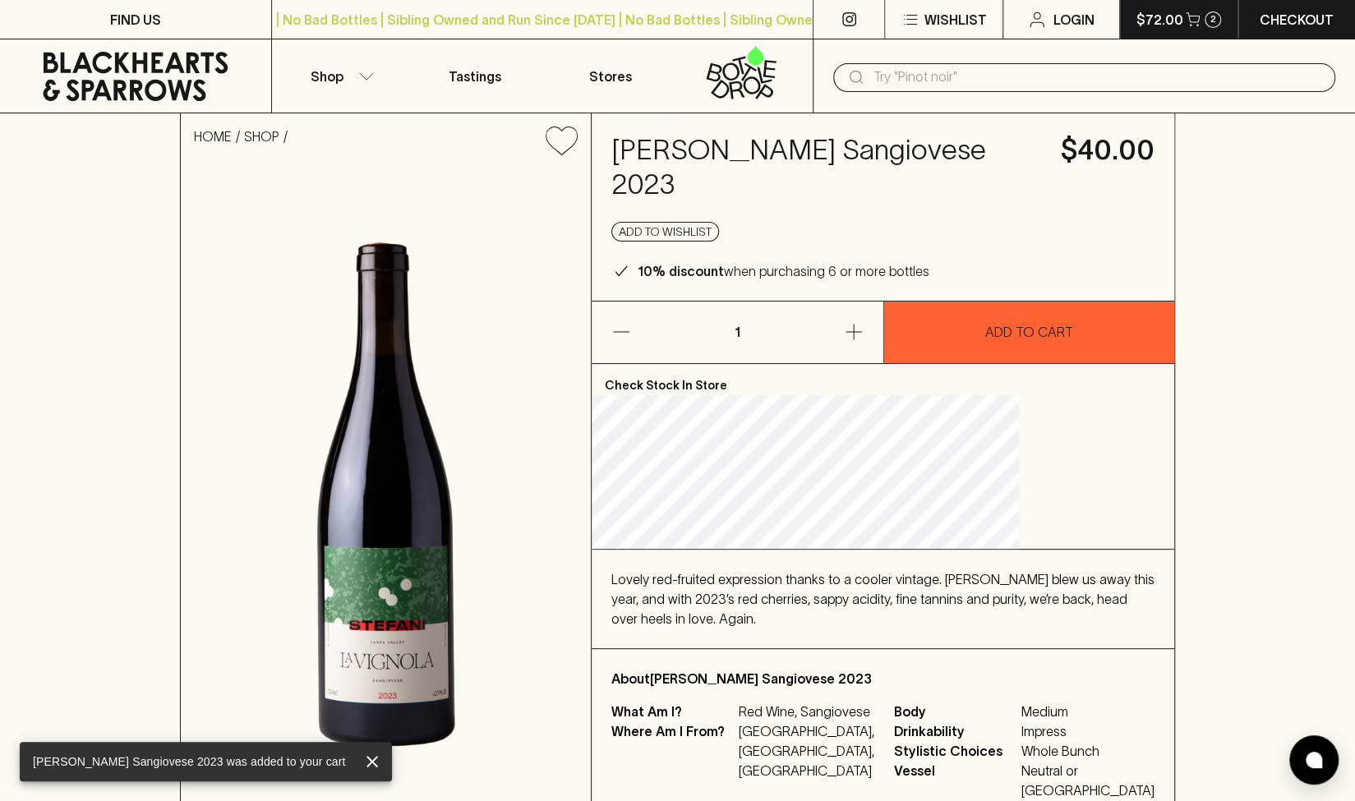
click at [942, 24] on p "$72.00" at bounding box center [1159, 20] width 47 height 20
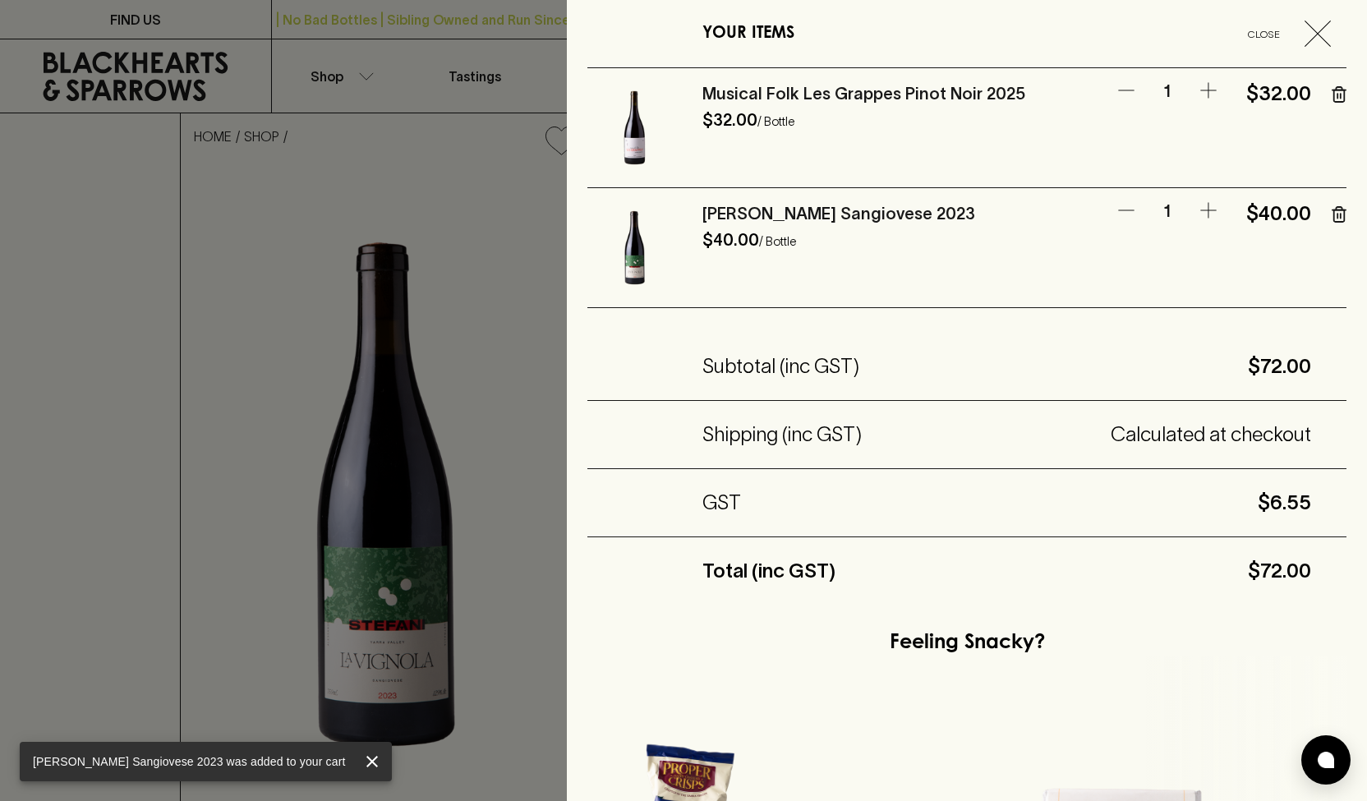
click at [942, 92] on icon "button" at bounding box center [1339, 94] width 15 height 16
